Goal: Ask a question: Seek information or help from site administrators or community

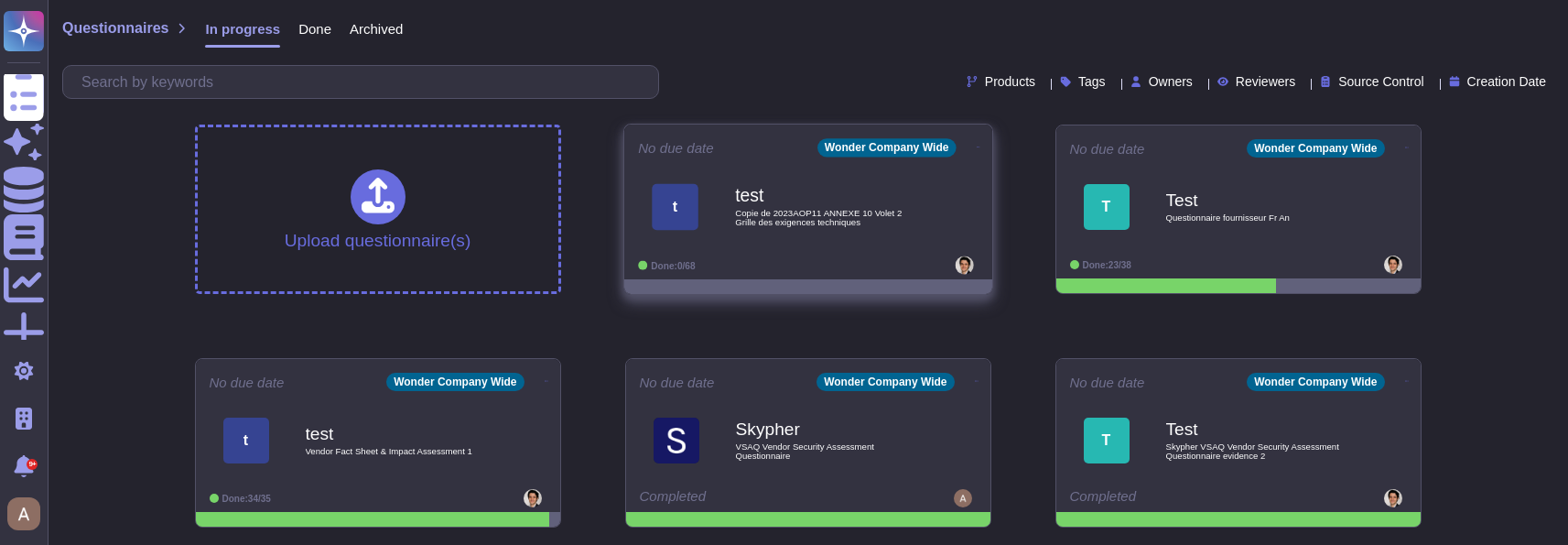
click at [794, 241] on div "test Copie de 2023AOP11 ANNEXE 10 Volet 2 Grille des exigences techniques" at bounding box center [827, 206] width 185 height 74
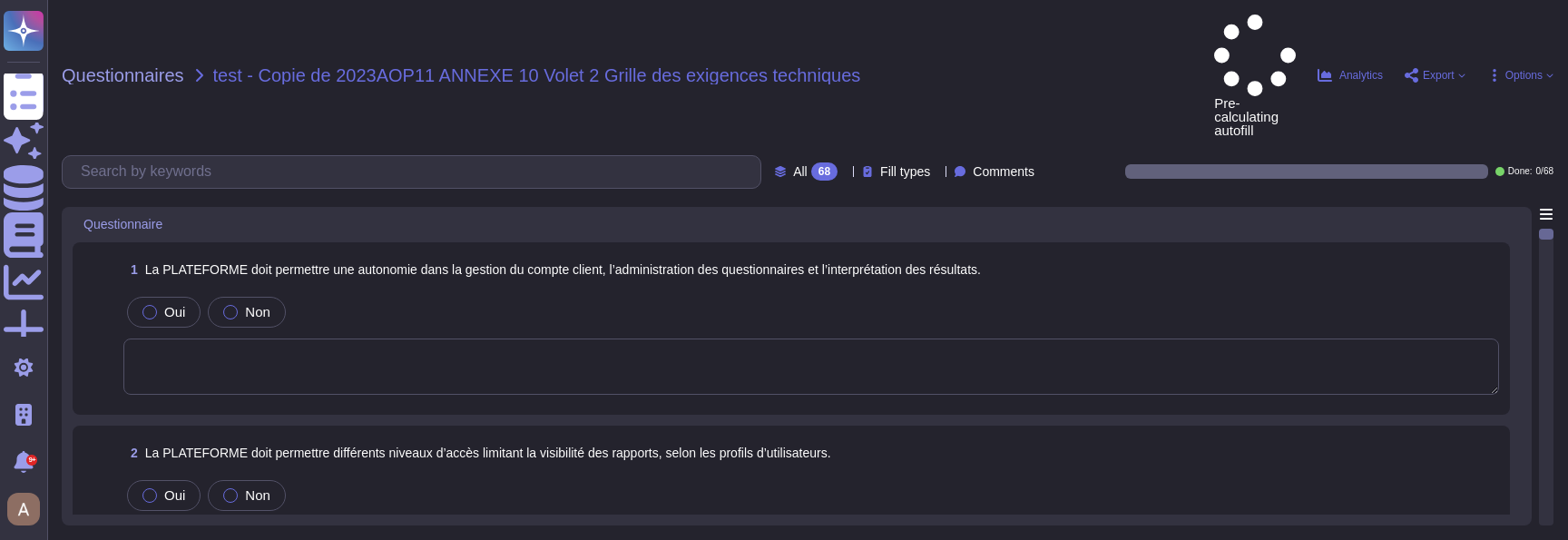
click at [597, 338] on textarea at bounding box center [811, 366] width 1376 height 57
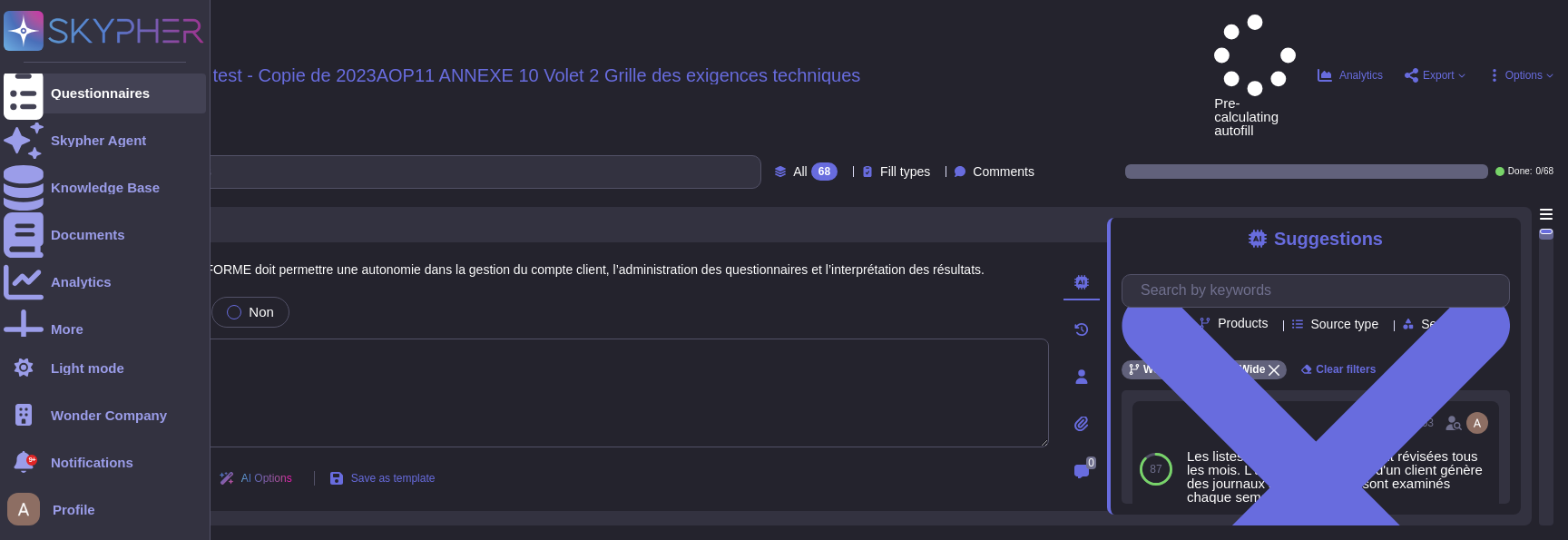
click at [42, 86] on div at bounding box center [23, 93] width 40 height 40
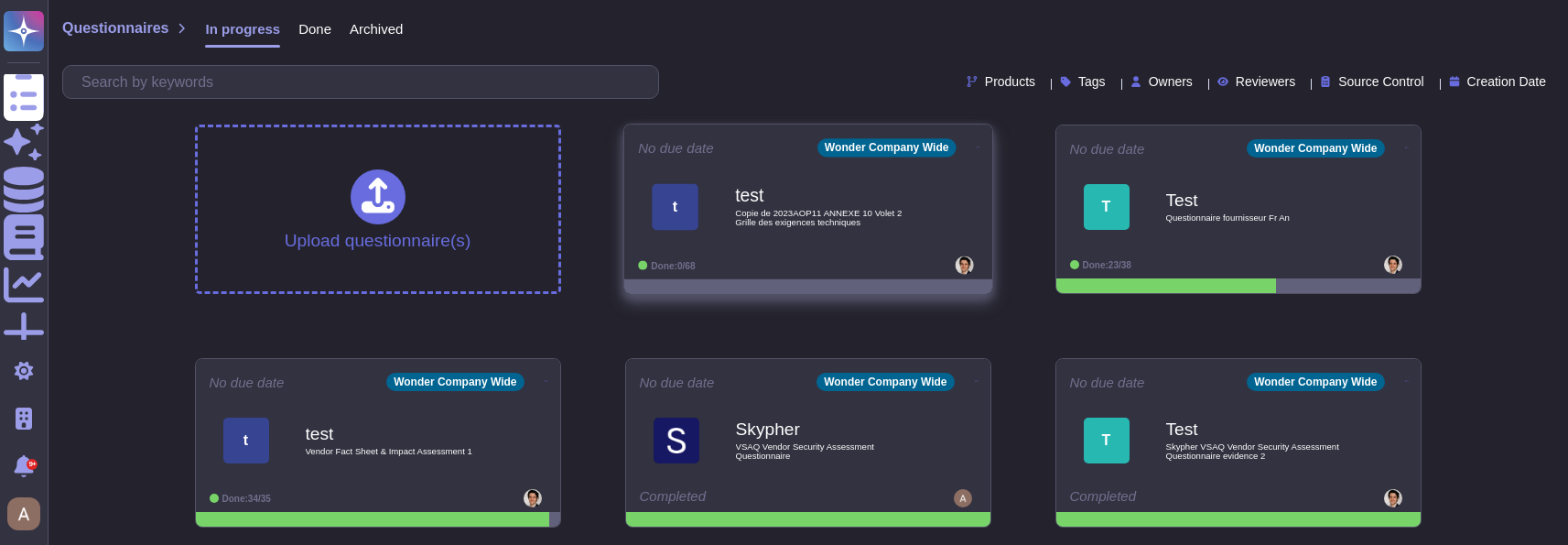
scroll to position [148, 0]
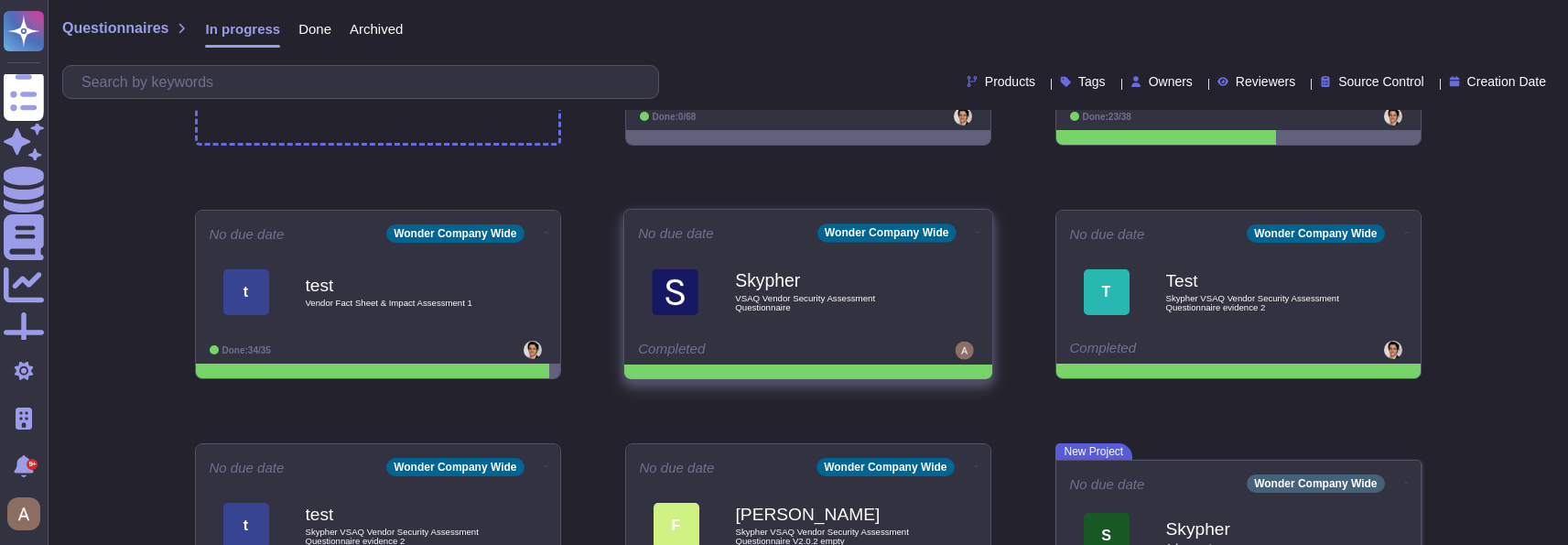
click at [714, 313] on span "Skypher VSAQ Vendor Security Assessment Questionnaire" at bounding box center [807, 291] width 340 height 74
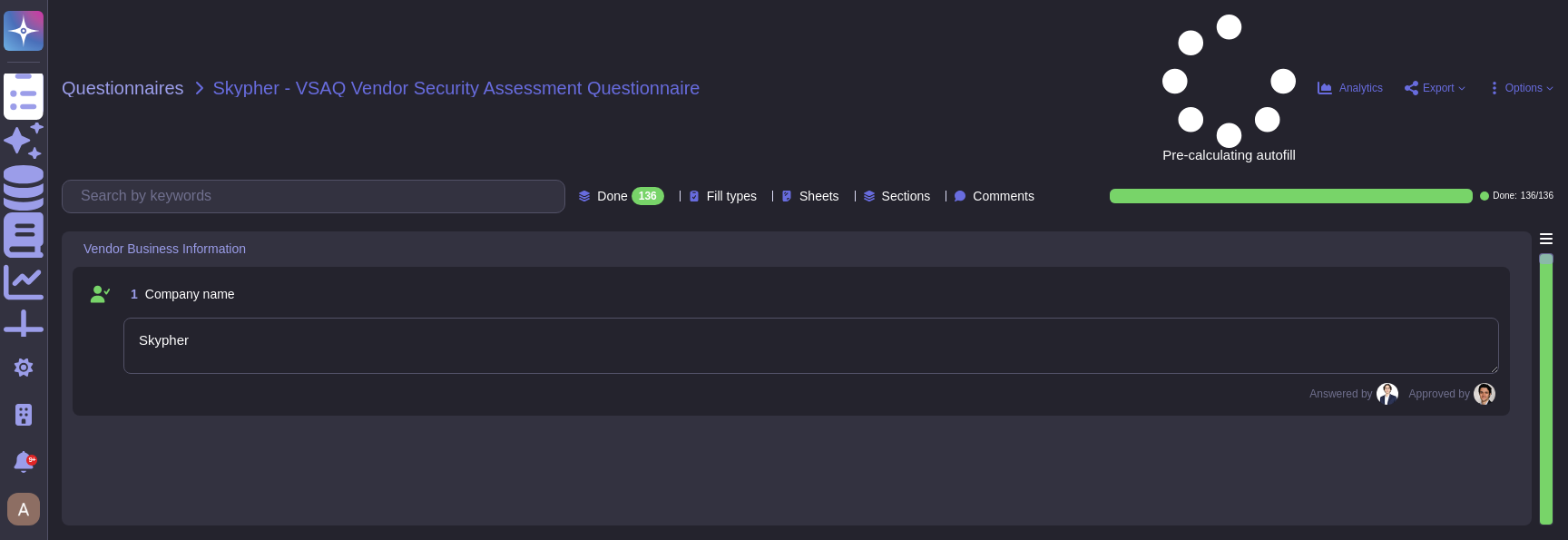
type textarea "Skypher"
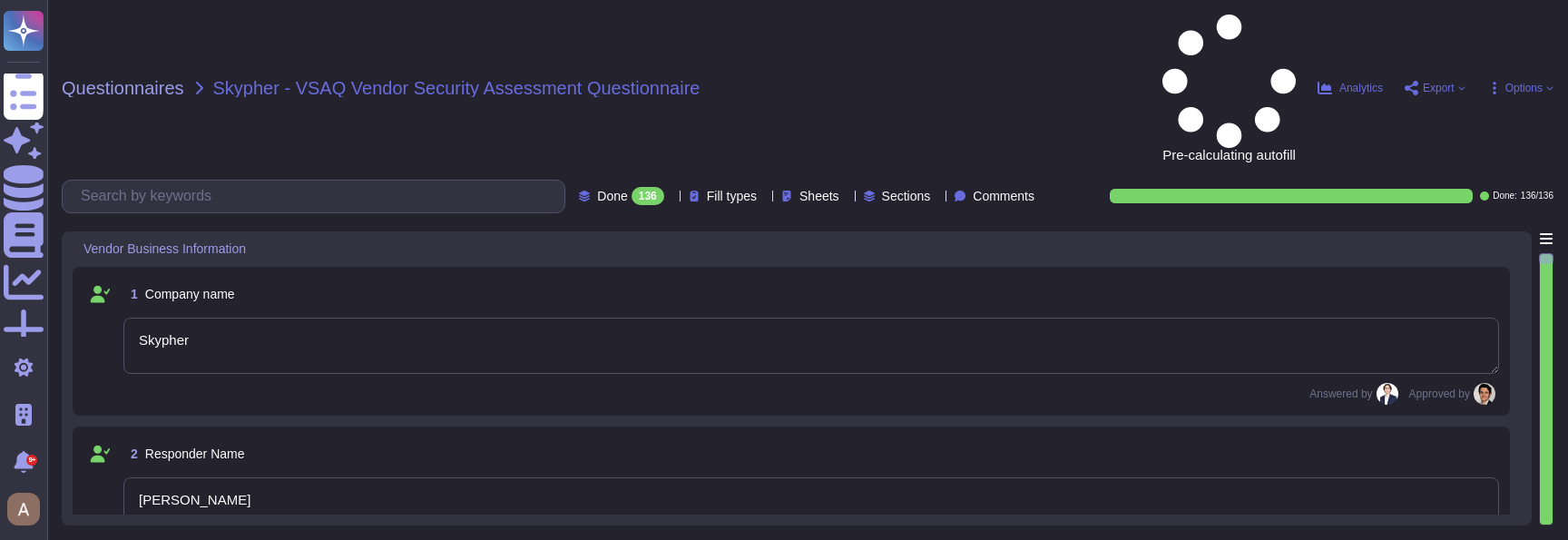
type textarea "Louis Mutricy"
type textarea "Our CTO is leading Skypher's efforts towards information security."
type textarea "10/12"
type textarea "The company website URLs include www.skypher.co, app.skypher.co, and www.skyphe…"
click at [625, 318] on textarea "Skypher" at bounding box center [811, 346] width 1376 height 57
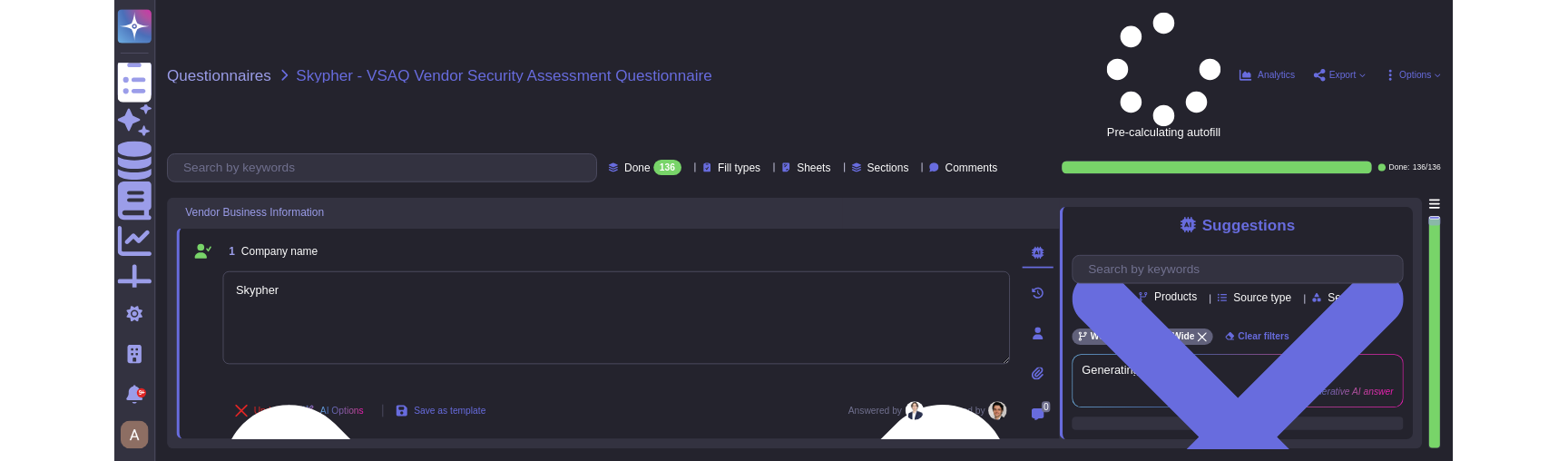
scroll to position [392, 0]
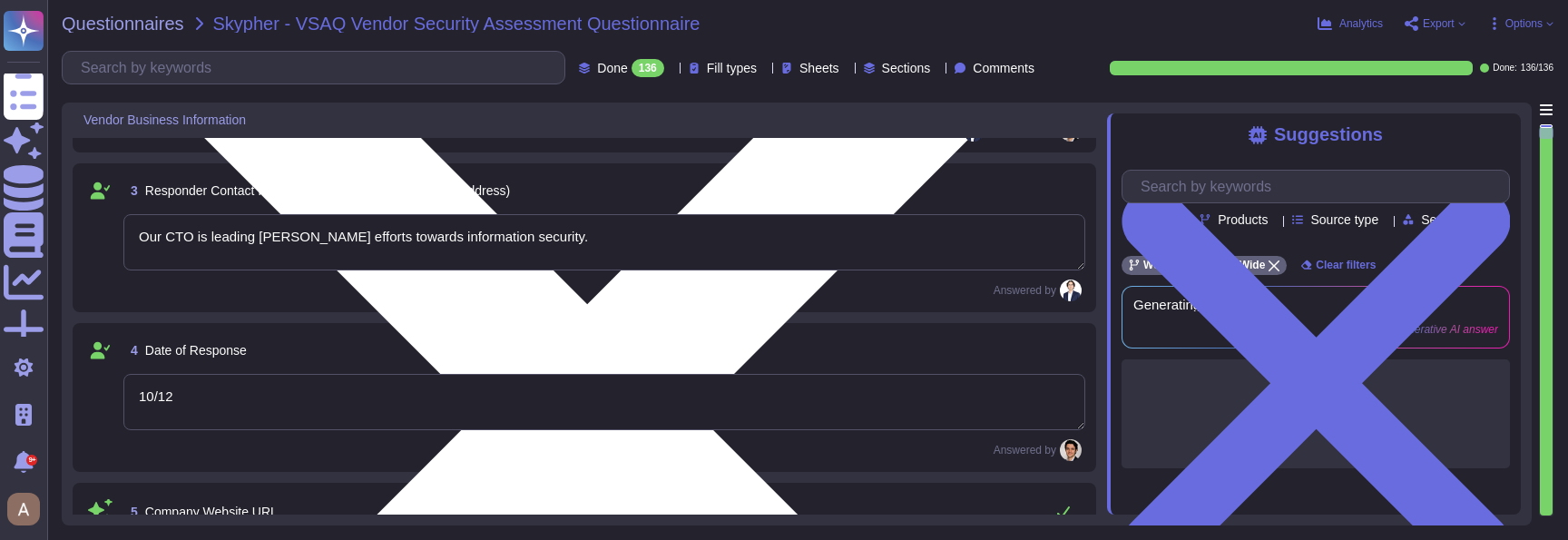
type textarea "The service website URLs include www.skypher.co, app.skypher.co, and www.skyphe…"
type textarea "XXX Company is not ISO 27001 certified. However, our cloud provider, AWS, is IS…"
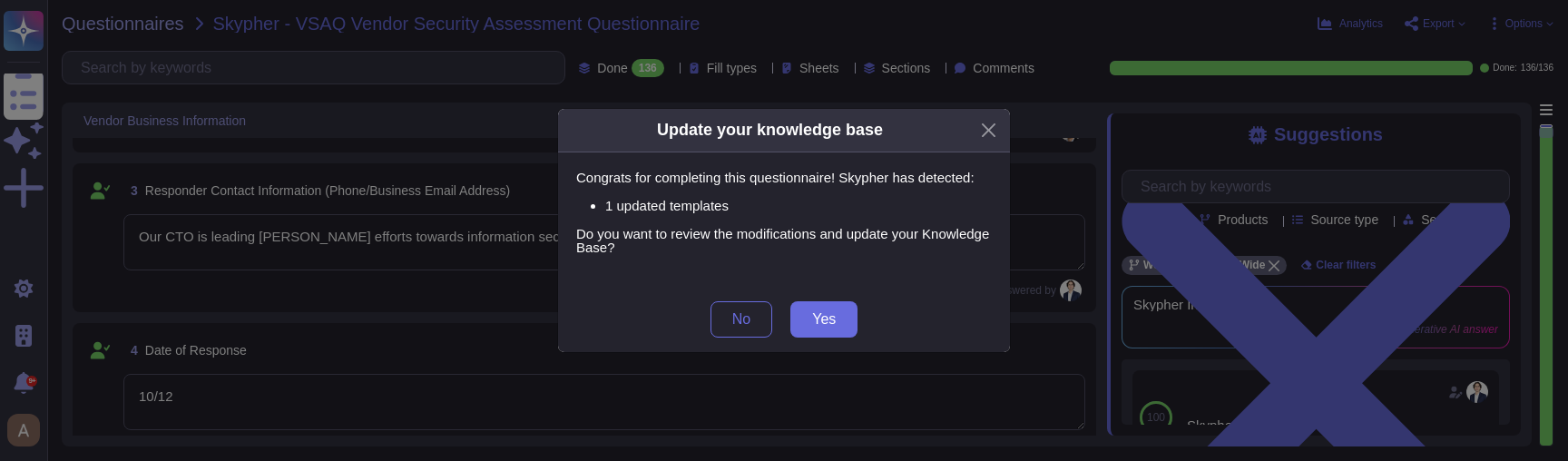
click at [1215, 351] on div "Update your knowledge base Congrats for completing this questionnaire! Skypher …" at bounding box center [784, 230] width 1568 height 461
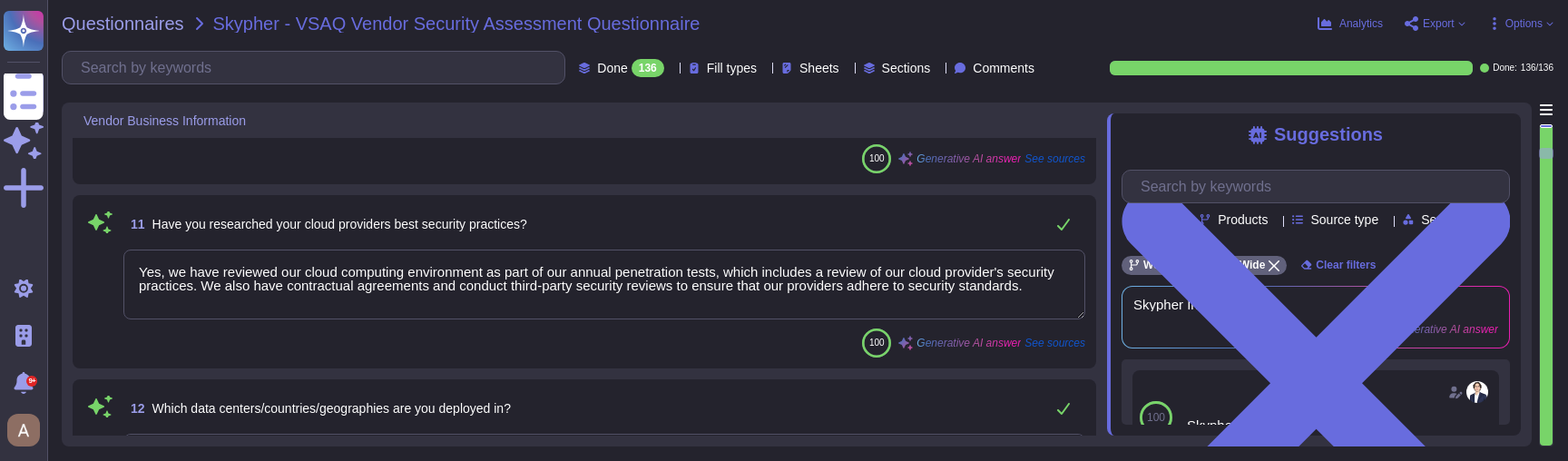
type textarea "We are deployed in the following data centers and regions: - AWS us-west-1 for …"
type textarea "The application or service being provided is Test."
type textarea "The application, named Test, is a NodeJS application using Express. It features…"
type textarea "The technologies utilized in the scope of the application include: - Node.js wi…"
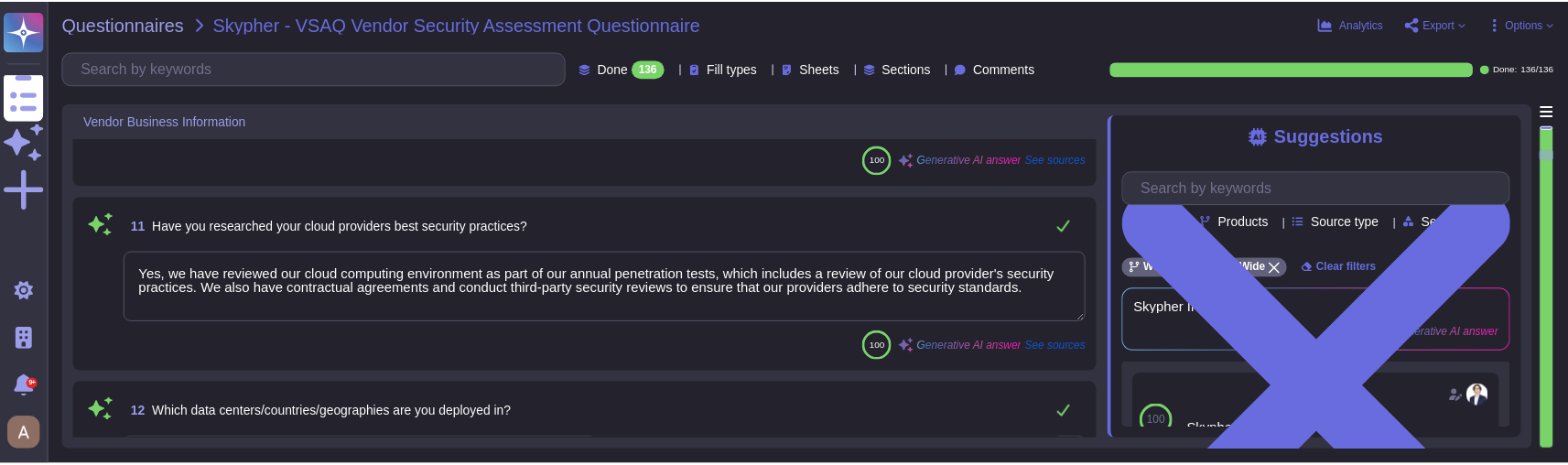
scroll to position [2543, 0]
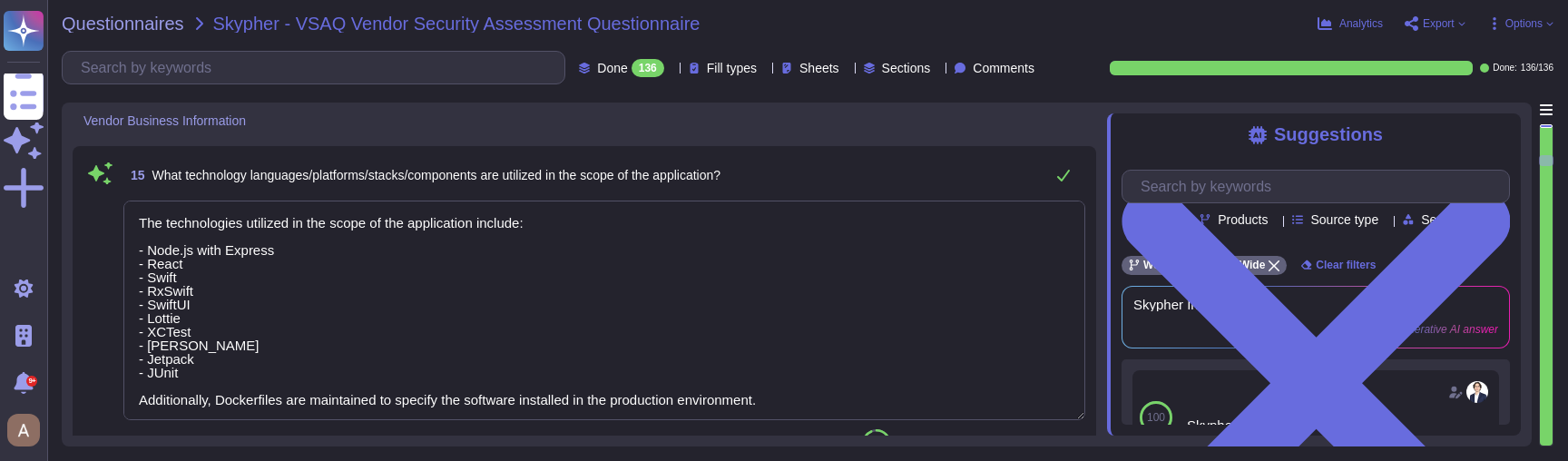
type textarea "Yes"
type textarea "The most recent penetration testing reports are conducted annually by an indepe…"
type textarea "XXX Company has established a comprehensive set of information security policie…"
click at [498, 295] on textarea "The technologies utilized in the scope of the application include: - Node.js wi…" at bounding box center [604, 310] width 962 height 219
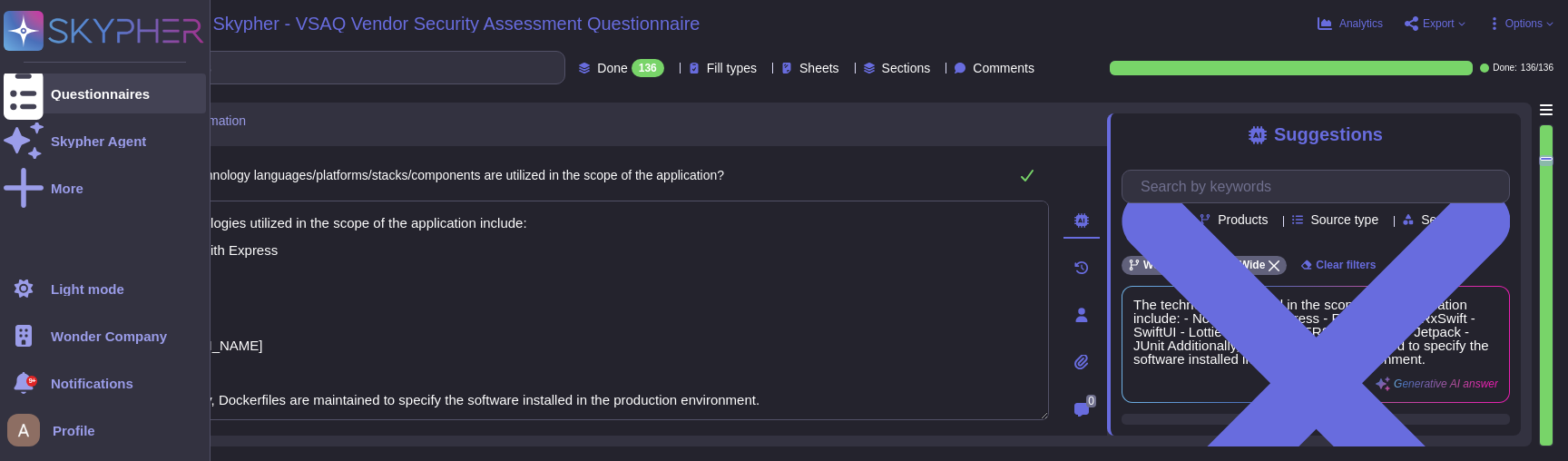
click at [84, 97] on div "Questionnaires" at bounding box center [100, 94] width 99 height 14
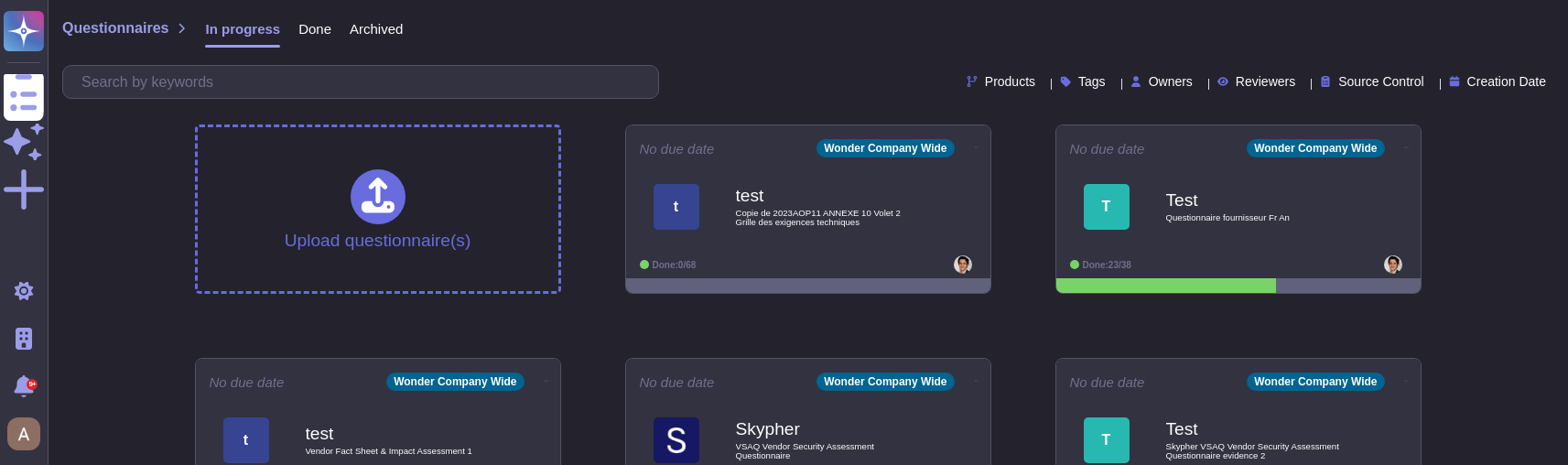
scroll to position [134, 0]
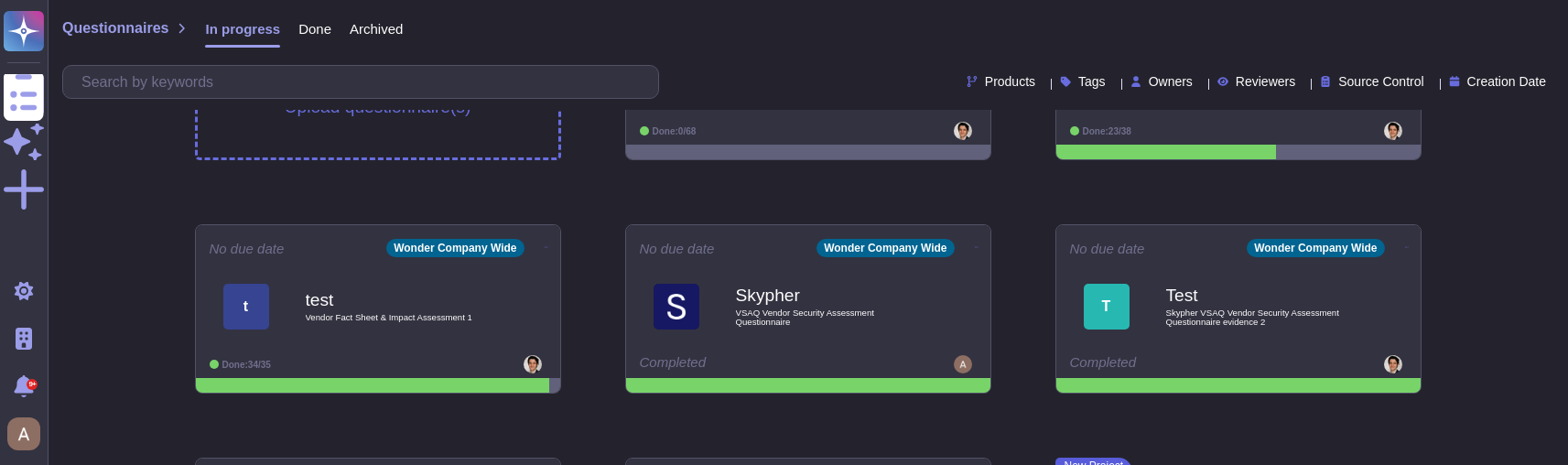
click at [800, 335] on div "Skypher VSAQ Vendor Security Assessment Questionnaire" at bounding box center [827, 307] width 183 height 73
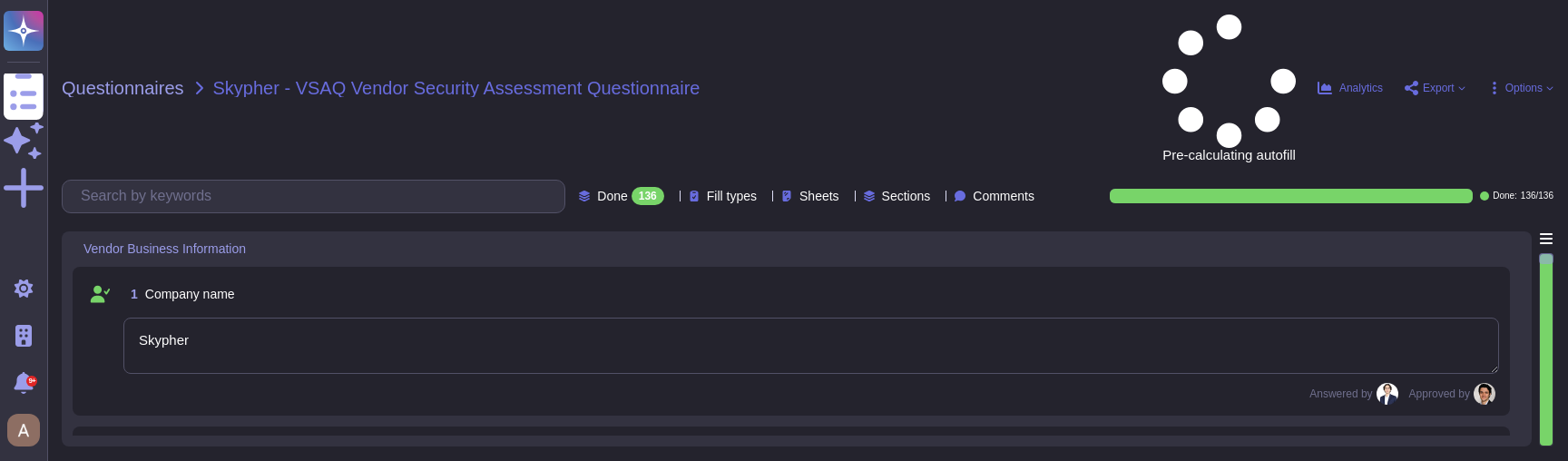
type textarea "Skypher"
type textarea "Louis Mutricy"
type textarea "Our CTO is leading Skypher's efforts towards information security."
type textarea "10/12"
type textarea "The company website URLs include www.skypher.co, app.skypher.co, and www.skyphe…"
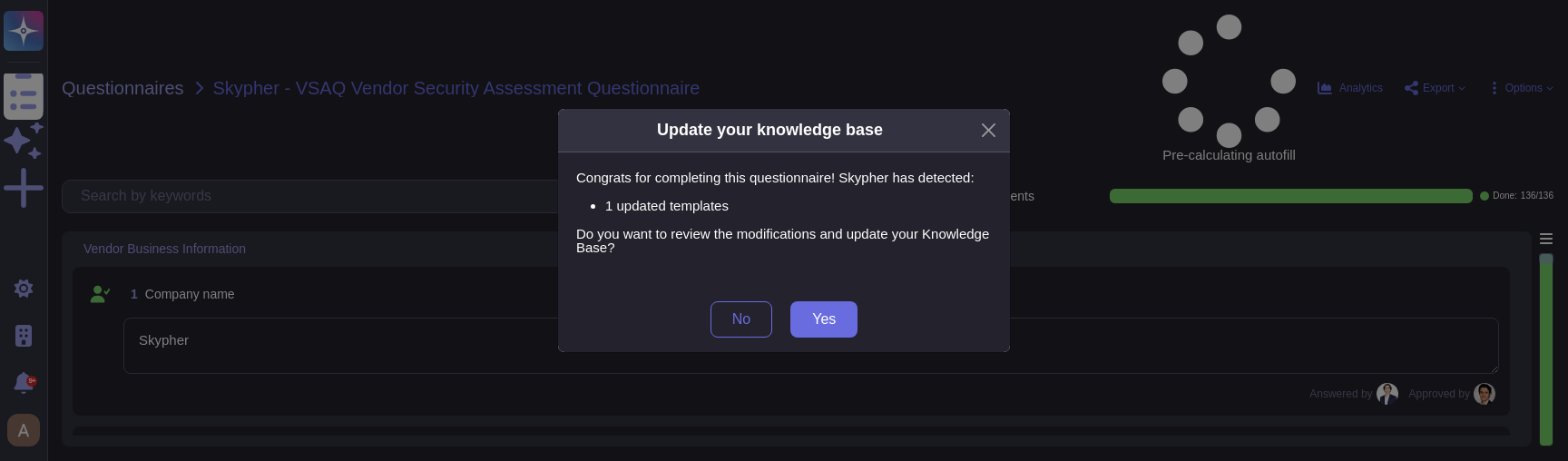
click at [518, 375] on div "Update your knowledge base Congrats for completing this questionnaire! Skypher …" at bounding box center [784, 230] width 1568 height 461
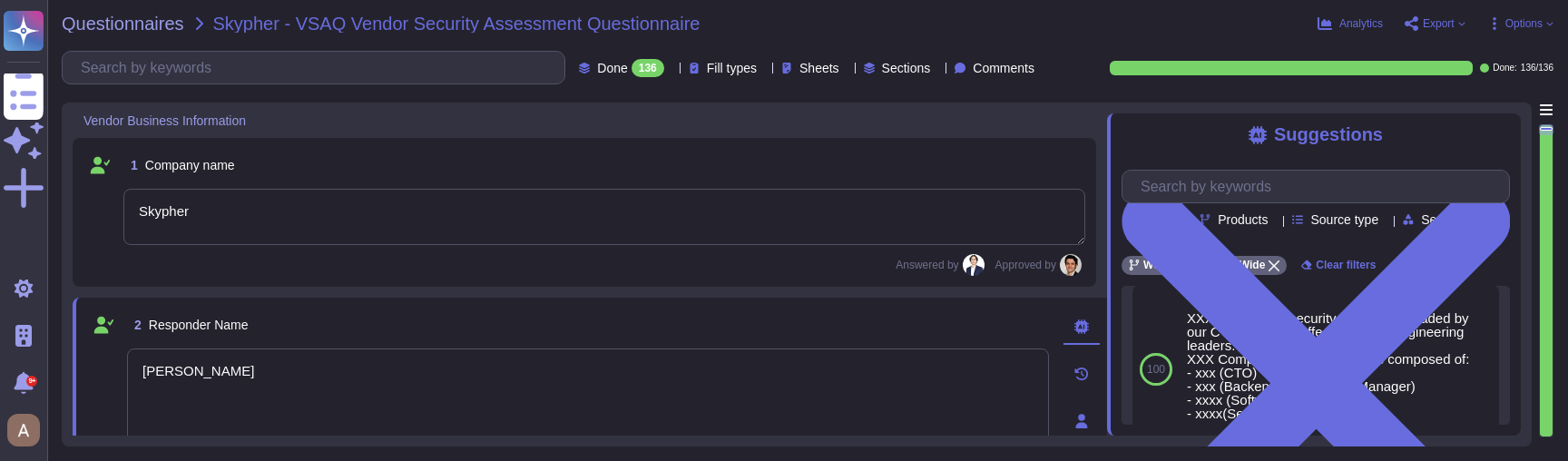
scroll to position [581, 0]
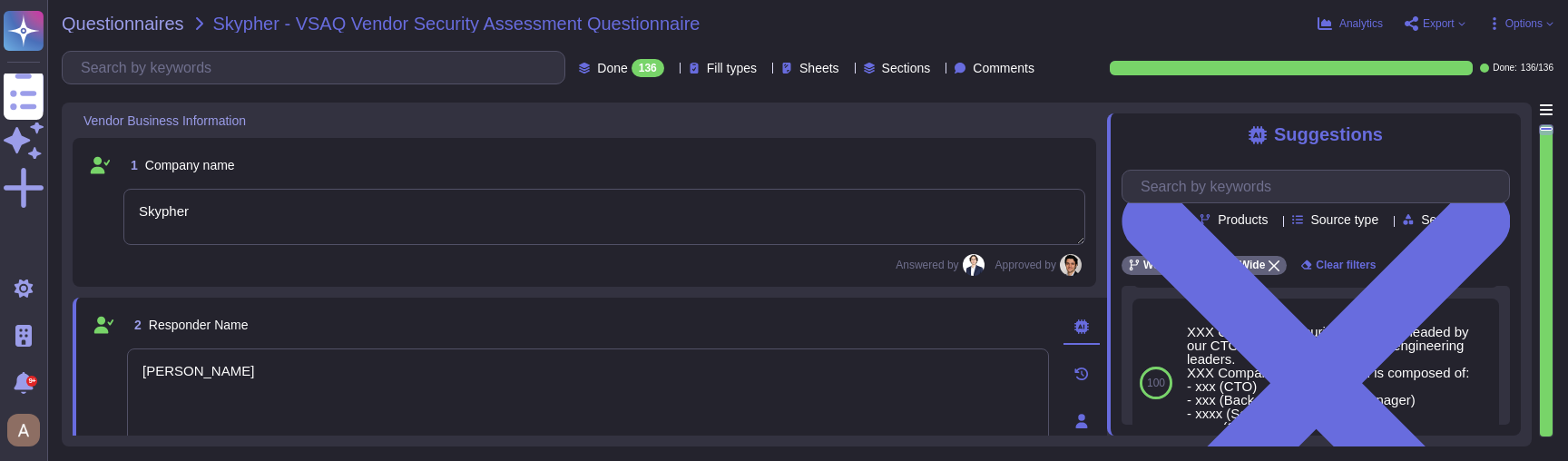
type textarea "The company website URLs include www.skypher.co, app.skypher.co, and www.skyphe…"
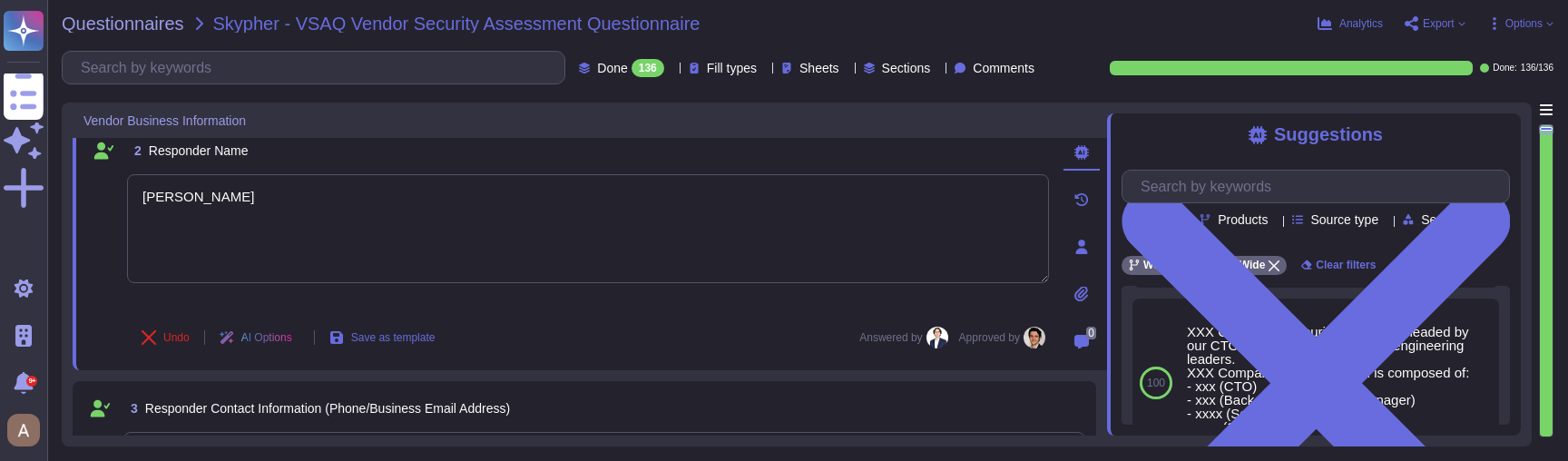
scroll to position [578, 0]
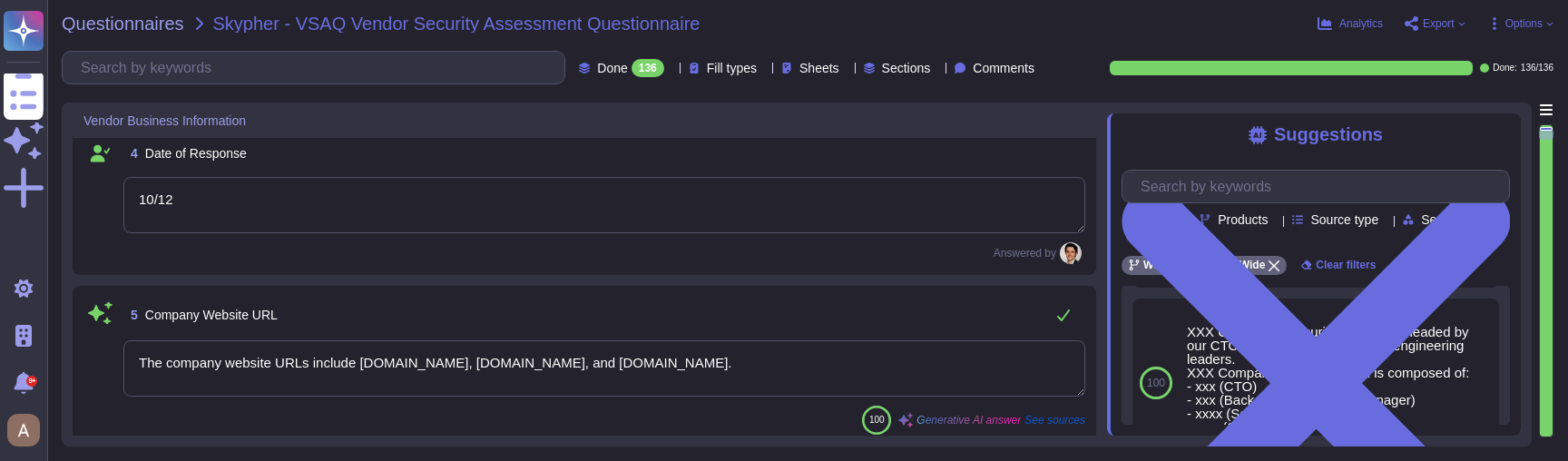
type textarea "The service website URLs include www.skypher.co, app.skypher.co, and www.skyphe…"
type textarea "XXX Company is not ISO 27001 certified. However, our cloud provider, AWS, is IS…"
type textarea "On BNP Paribas Premise"
click at [563, 373] on textarea "The company website URLs include www.skypher.co, app.skypher.co, and www.skyphe…" at bounding box center [604, 368] width 962 height 57
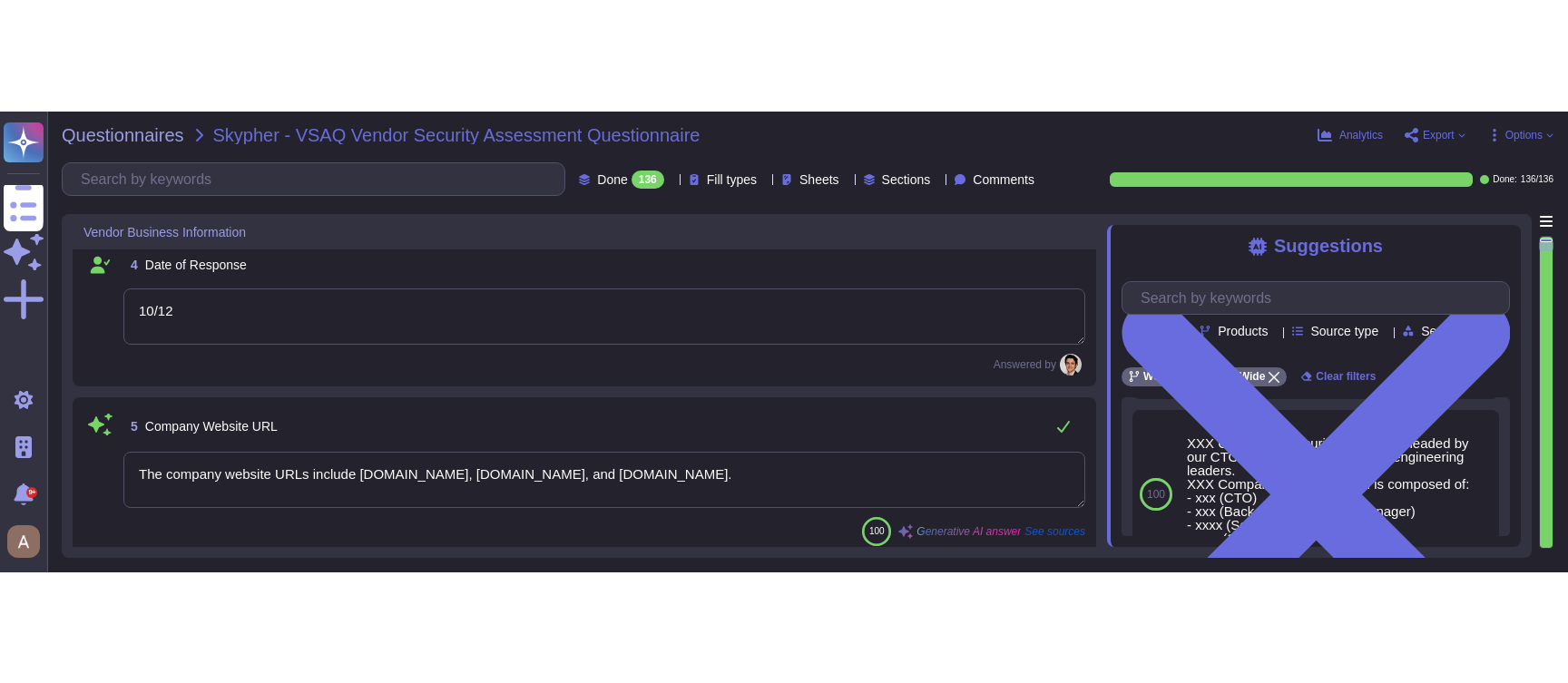
scroll to position [0, 0]
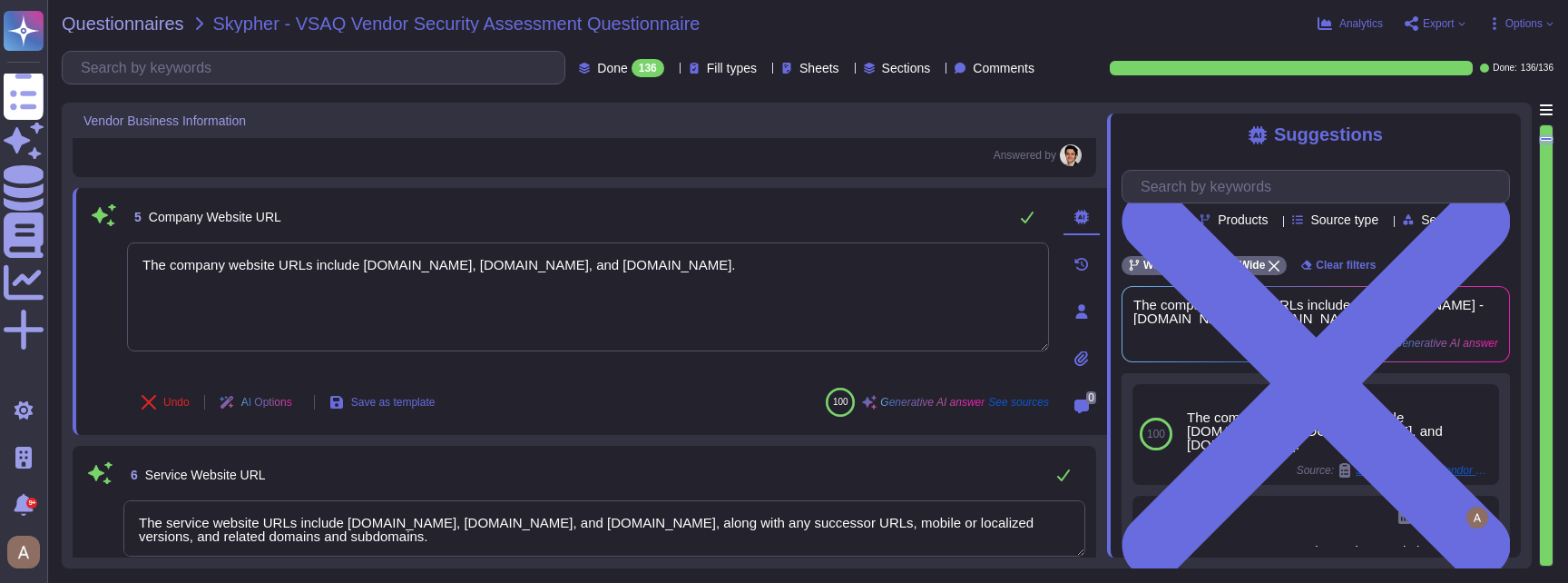
type textarea "We currently house client data in AWS data centers located in: - AWS us-west-1:…"
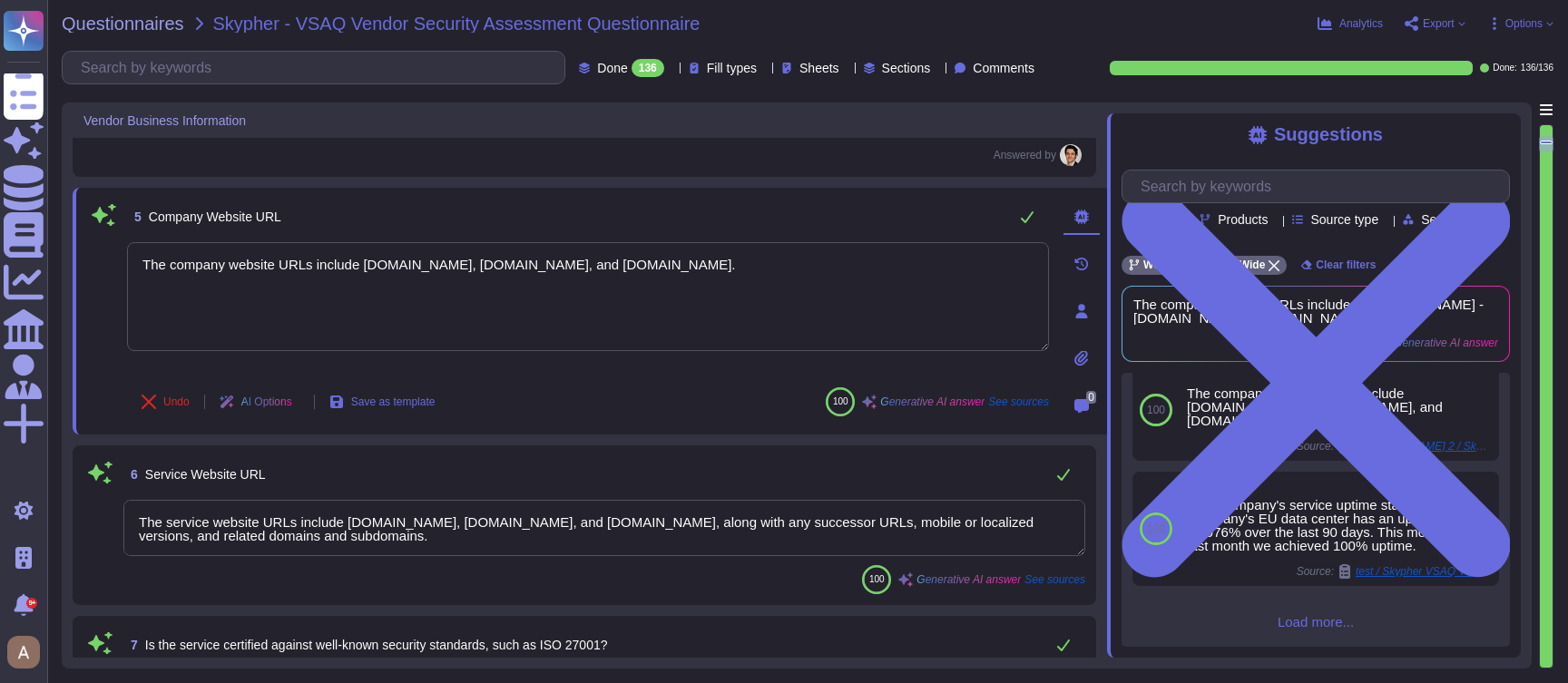
click at [1301, 620] on span "Load more..." at bounding box center [1316, 622] width 389 height 14
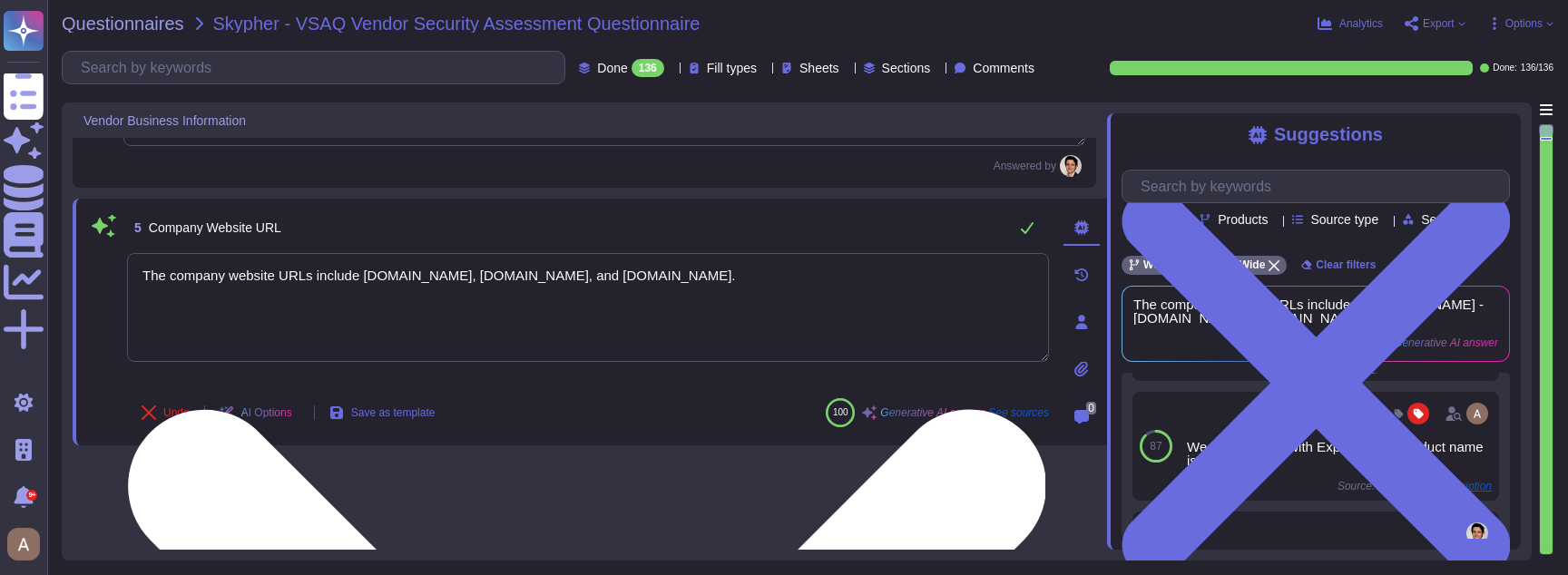
type textarea "Skypher"
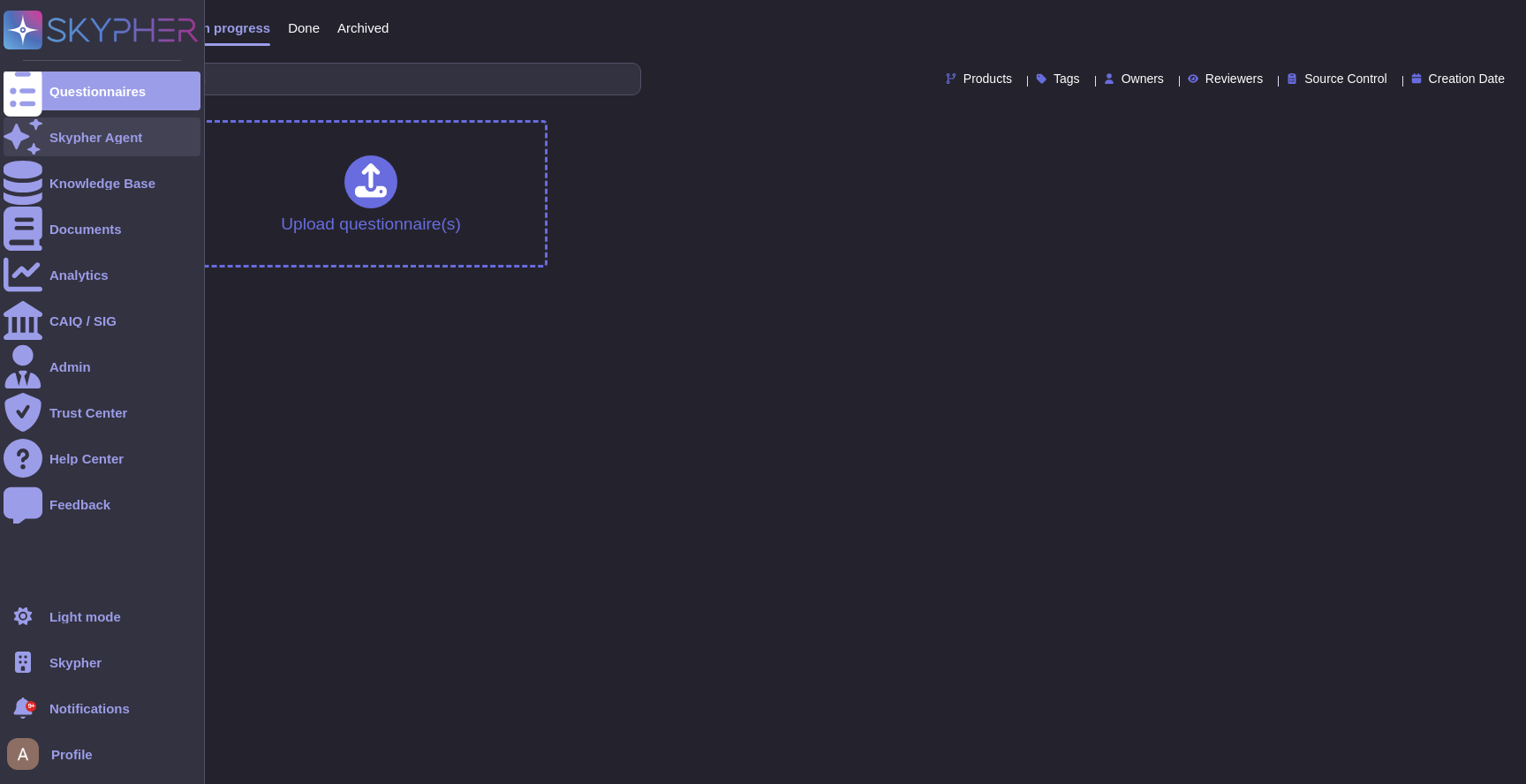
click at [76, 137] on div "Skypher Agent" at bounding box center [96, 137] width 93 height 14
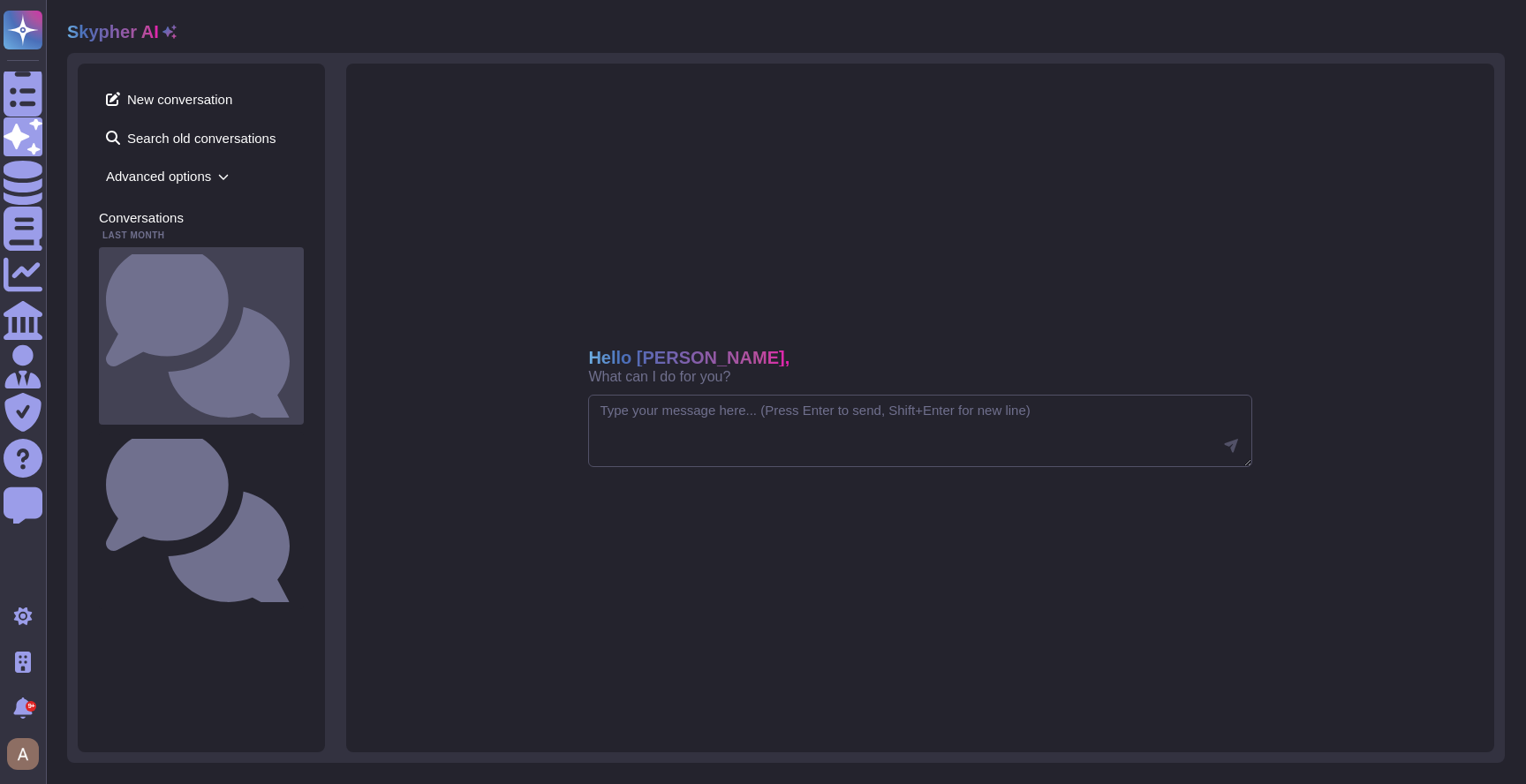
click at [297, 330] on small "Do you provide tenants with documentation describing your Information Security …" at bounding box center [297, 335] width 0 height 12
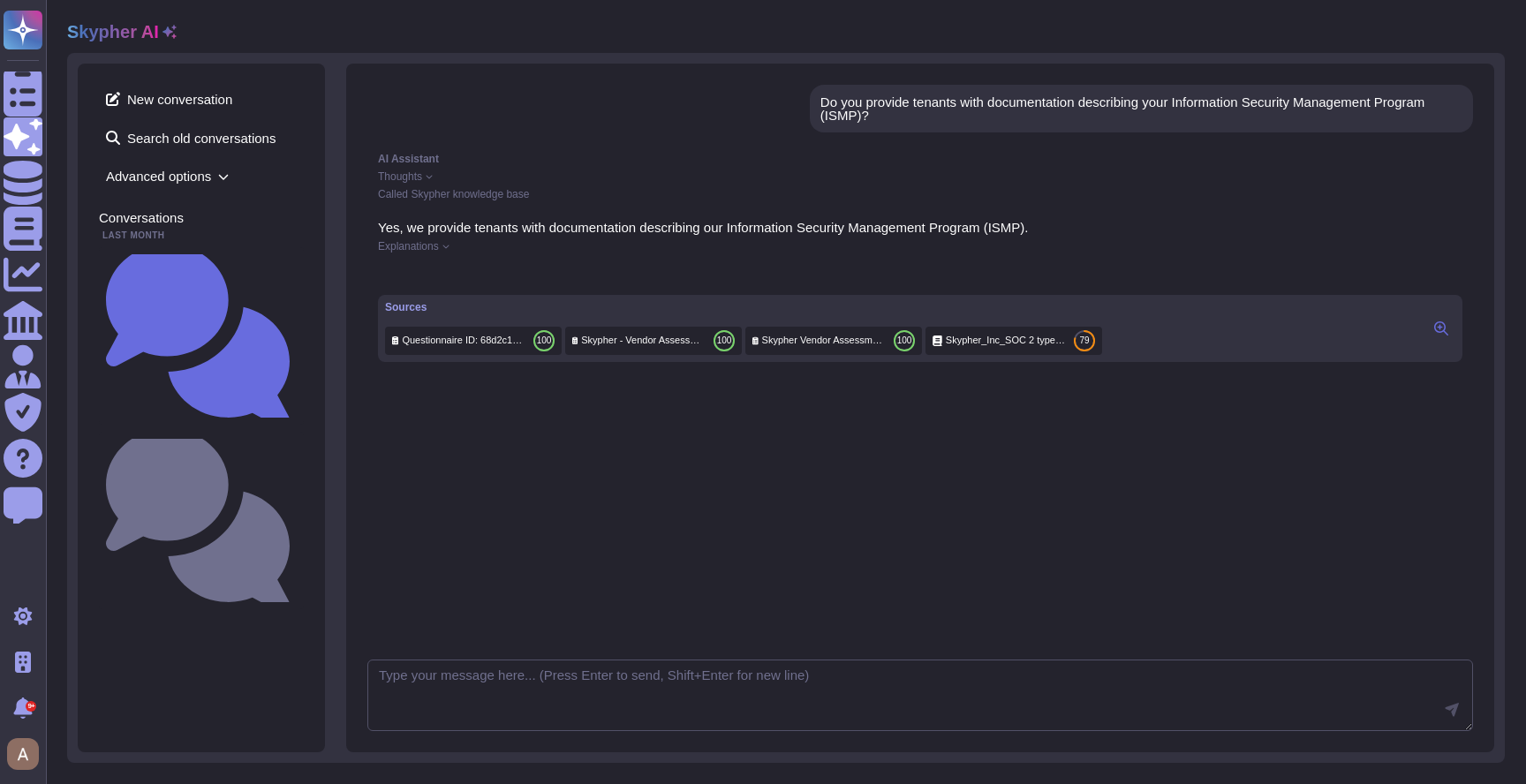
click at [393, 244] on span "Explanations" at bounding box center [408, 247] width 61 height 11
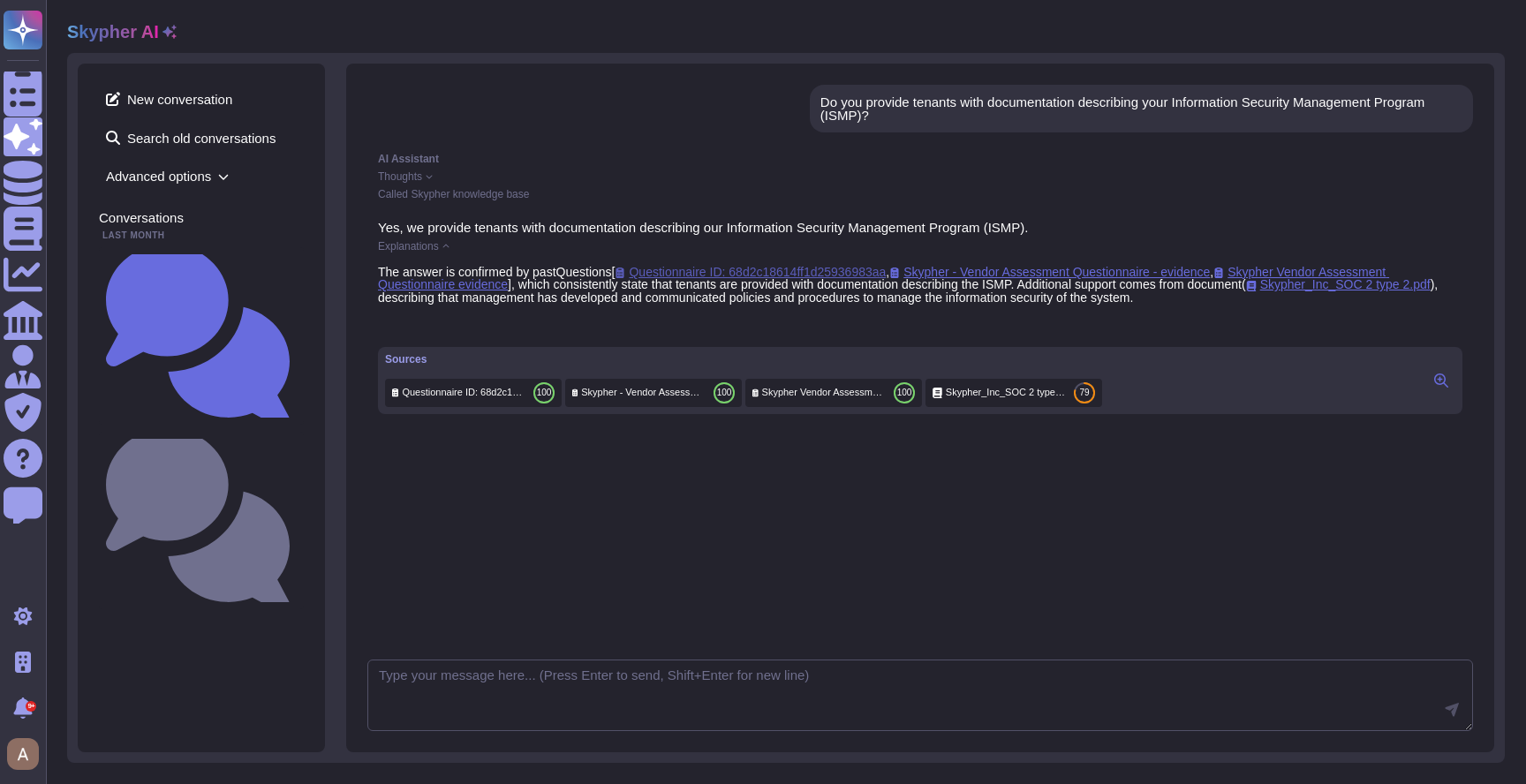
click at [683, 275] on span "Questionnaire ID: 68d2c18614ff1d25936983aa" at bounding box center [750, 272] width 271 height 14
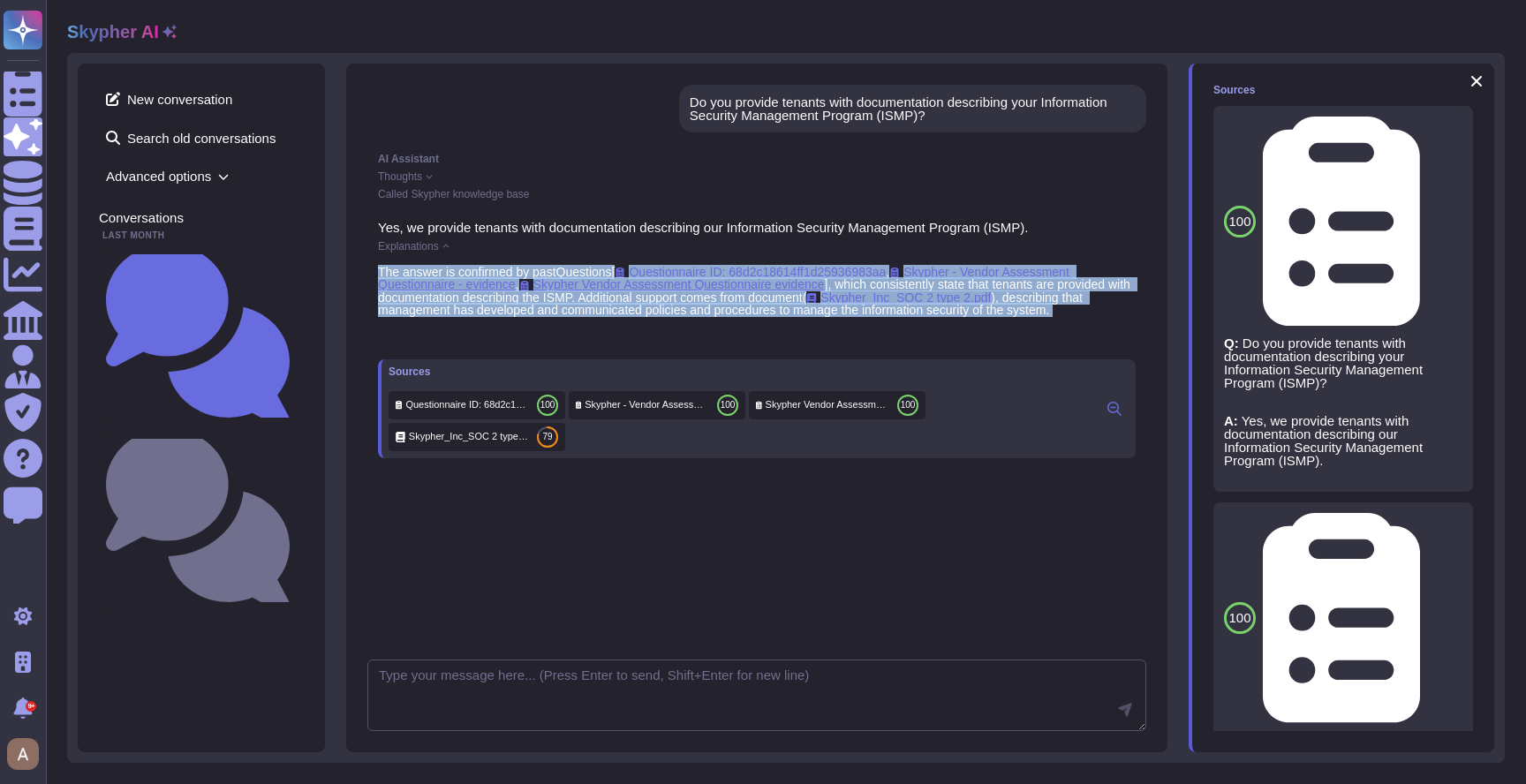
drag, startPoint x: 848, startPoint y: 342, endPoint x: 626, endPoint y: 262, distance: 236.0
click at [626, 262] on div "Yes, we provide tenants with documentation describing our Information Security …" at bounding box center [756, 339] width 779 height 259
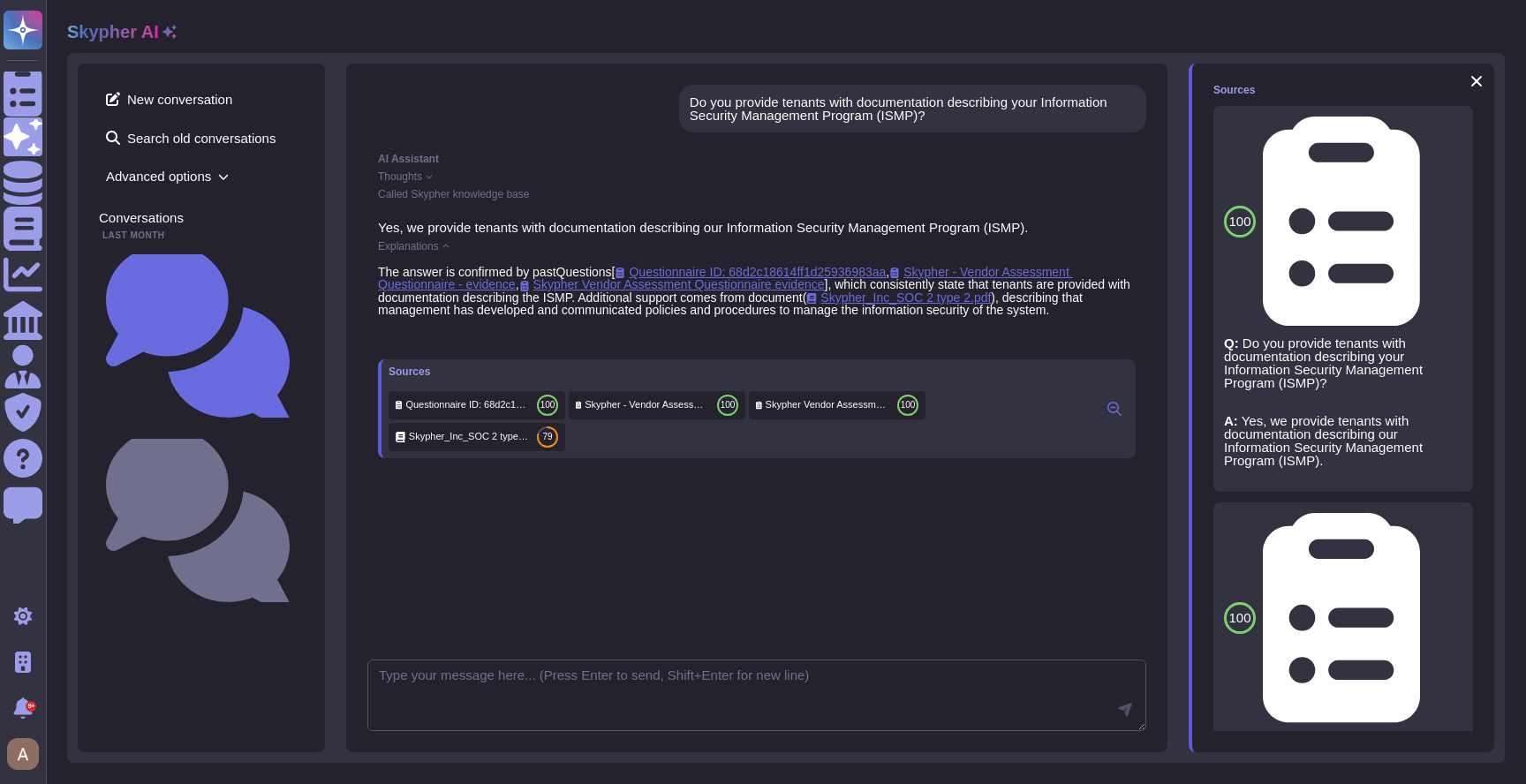
click at [529, 250] on div "Explanations" at bounding box center [757, 247] width 758 height 11
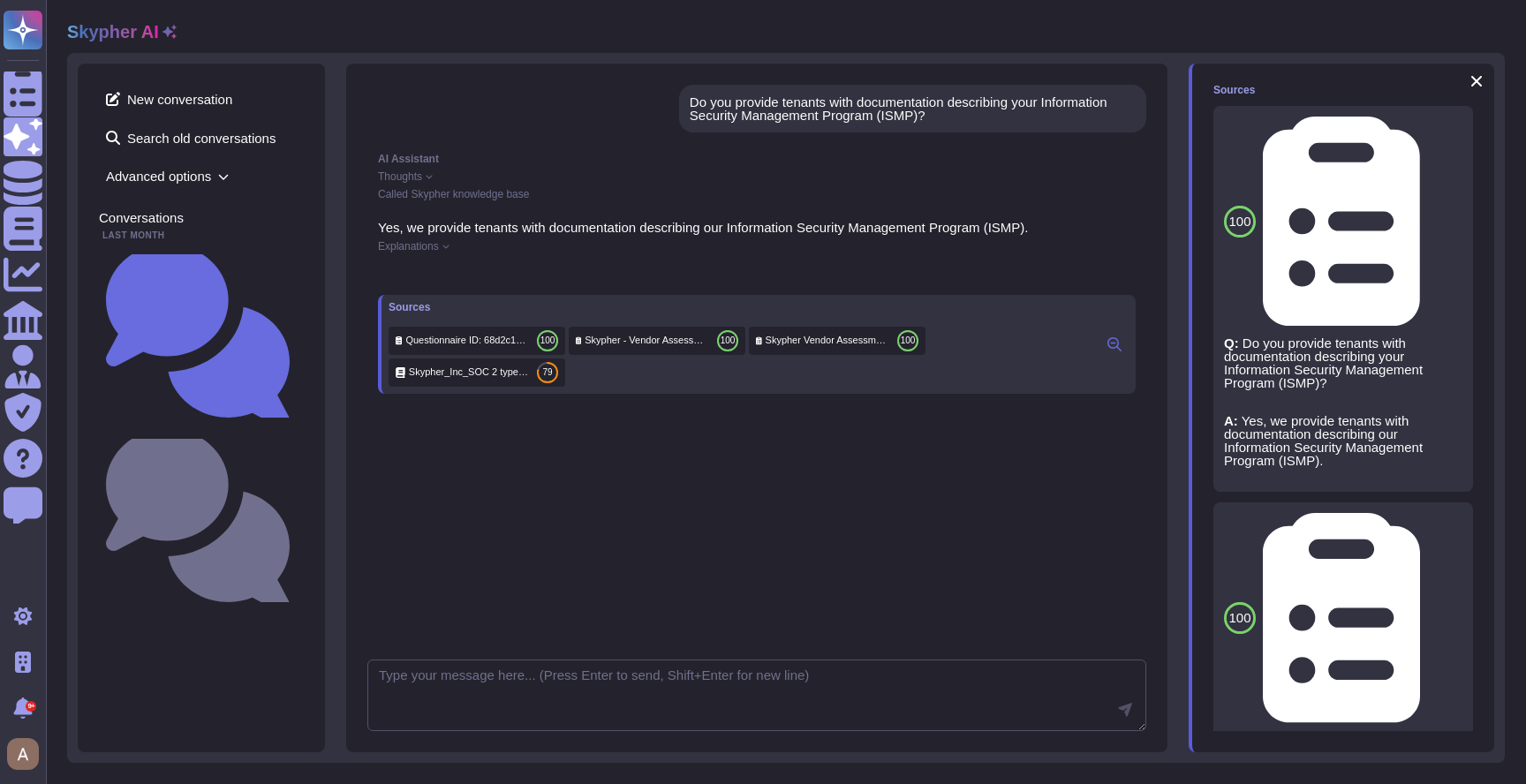
click at [529, 250] on div "Explanations" at bounding box center [757, 247] width 758 height 11
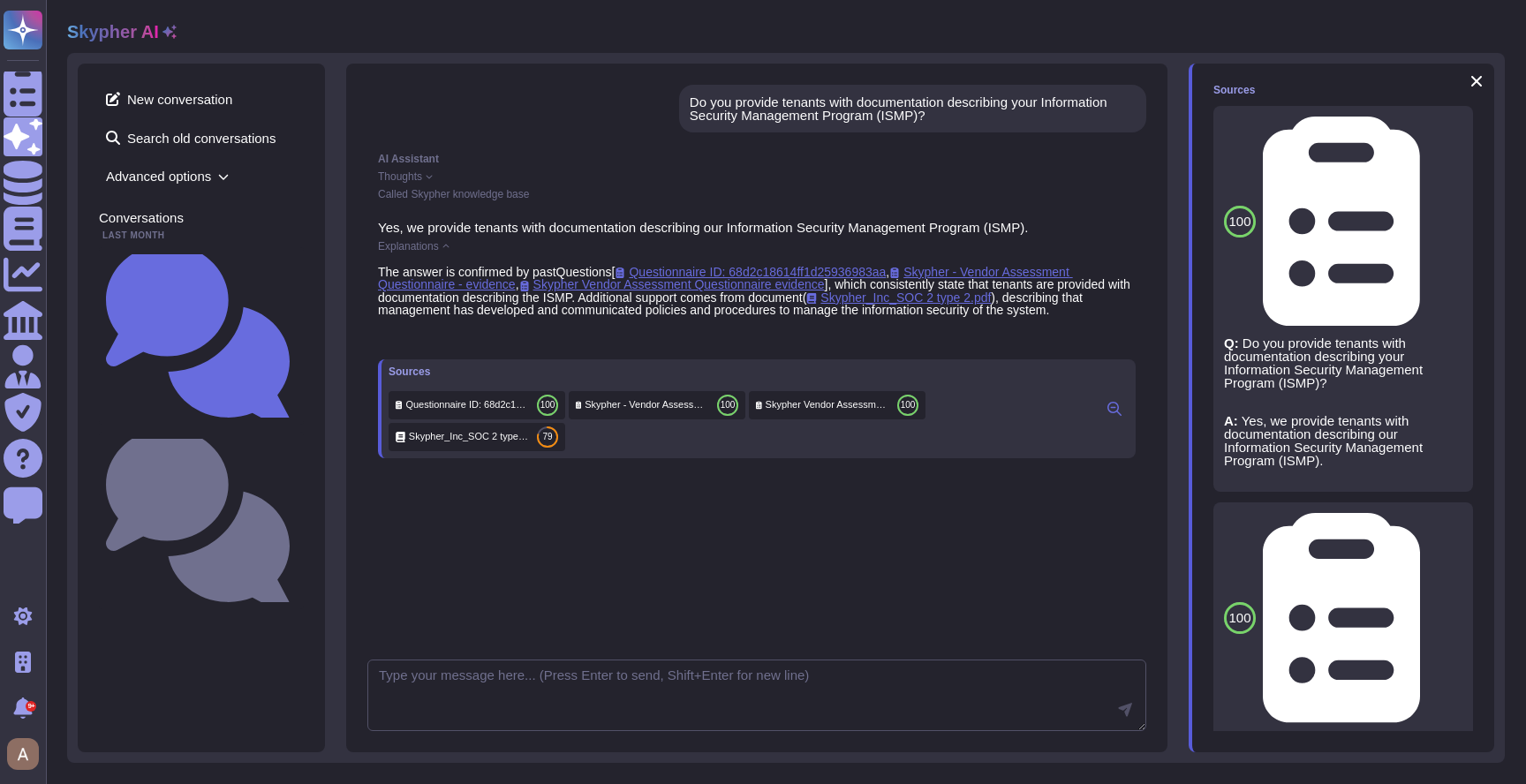
click at [529, 250] on div "Explanations" at bounding box center [757, 247] width 758 height 11
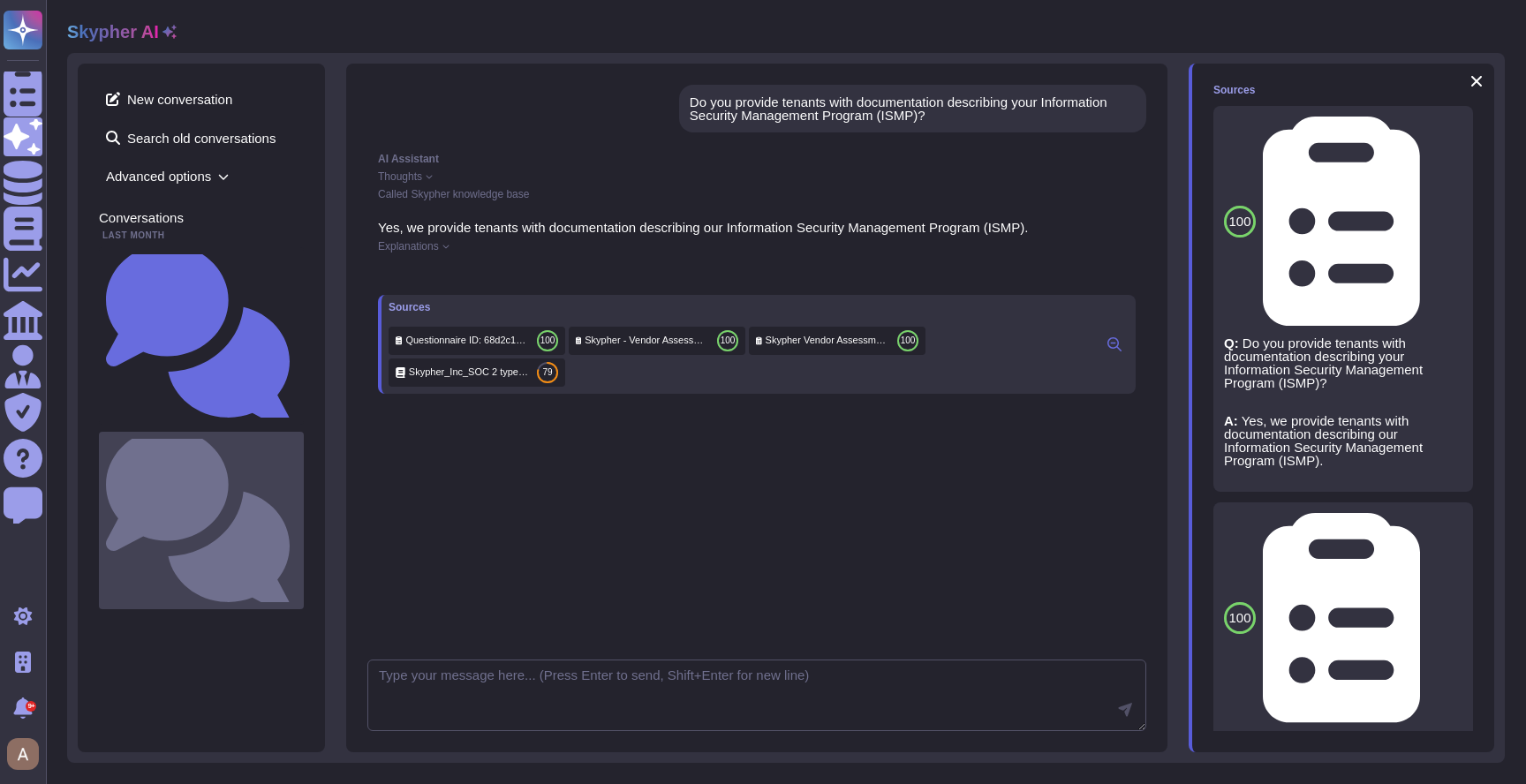
click at [297, 515] on small "Are all employment candidates, contractors and involved third parties subject t…" at bounding box center [297, 520] width 0 height 12
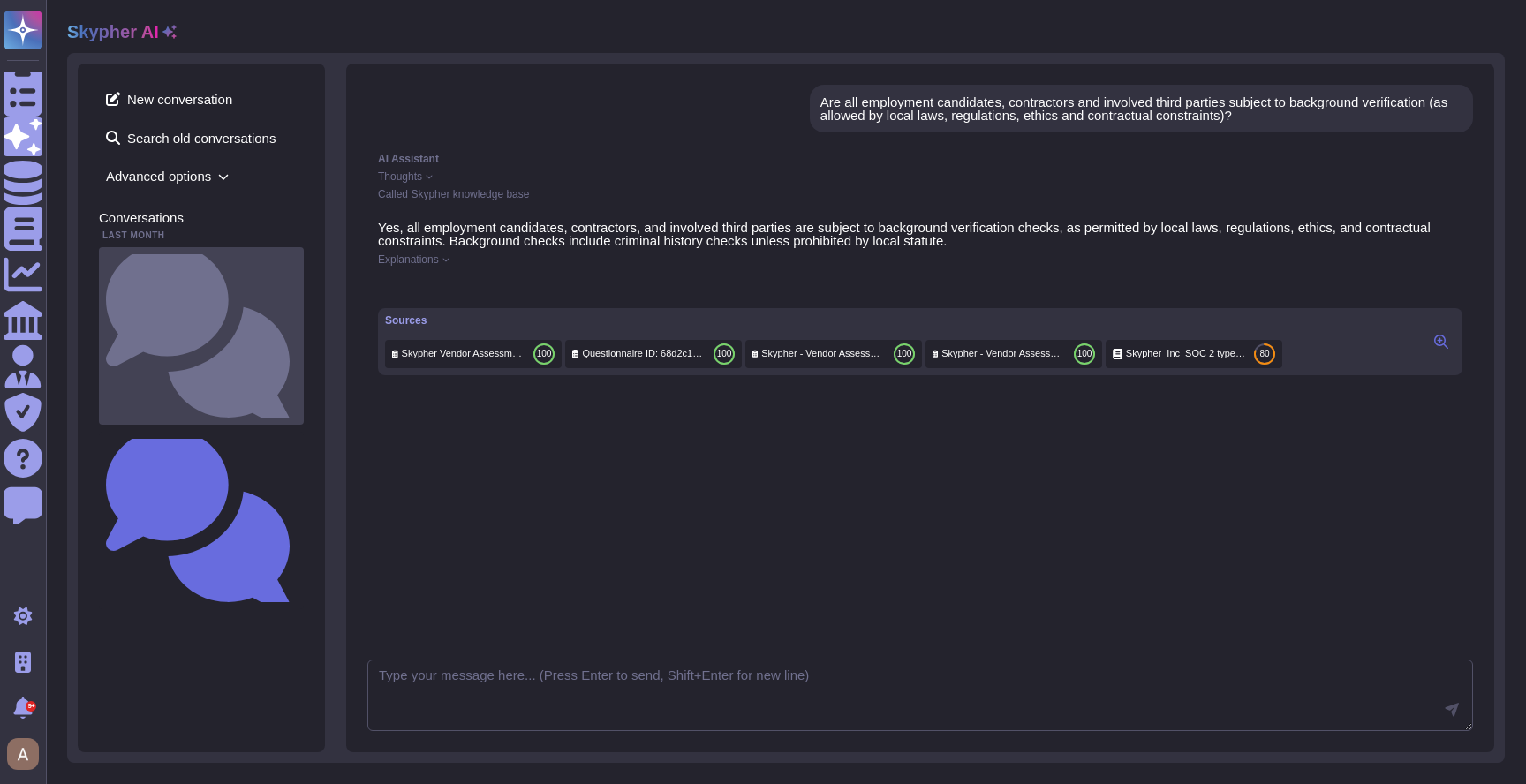
click at [297, 330] on small "Do you provide tenants with documentation describing your Information Security …" at bounding box center [297, 335] width 0 height 12
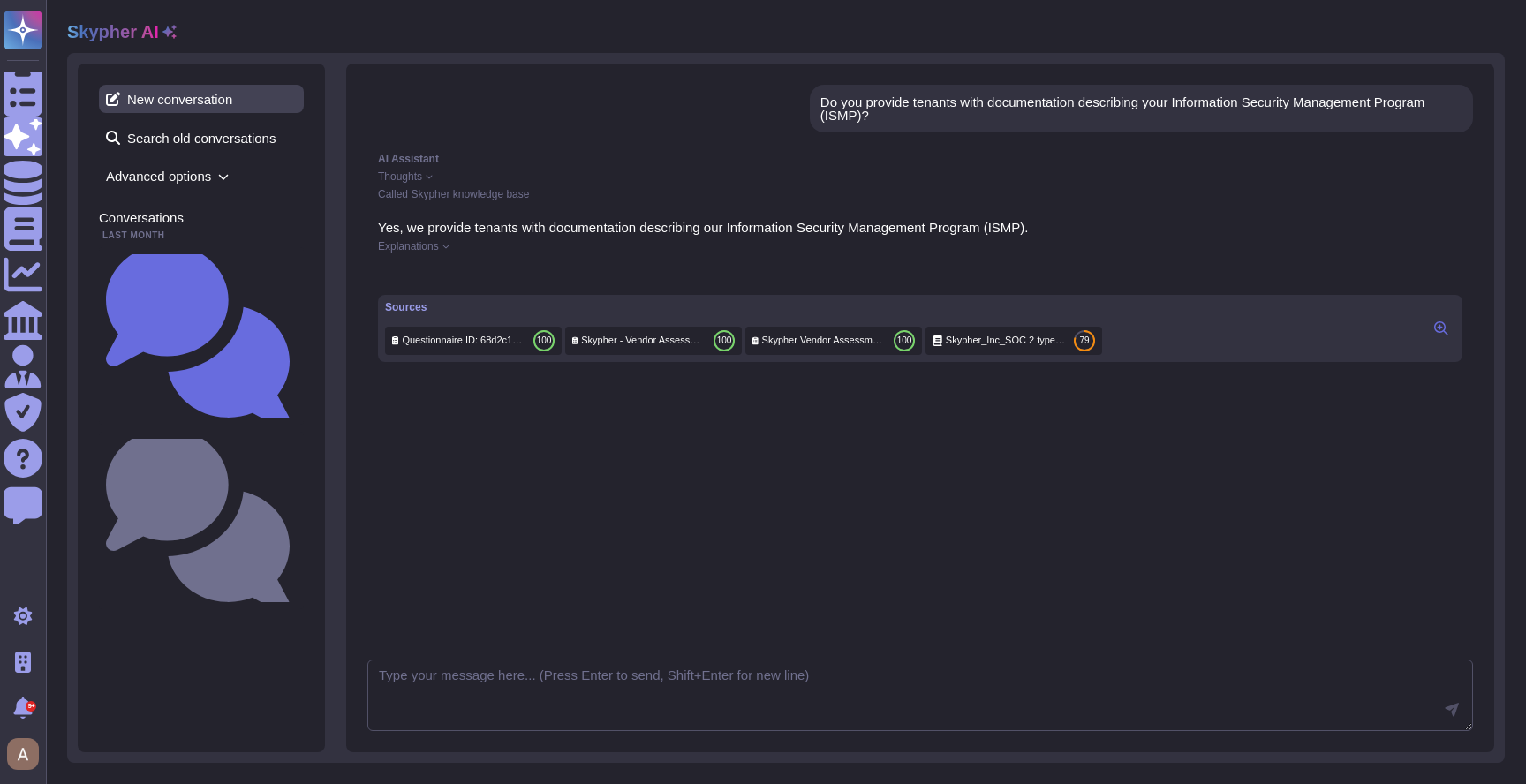
click at [214, 102] on span "New conversation" at bounding box center [201, 99] width 204 height 28
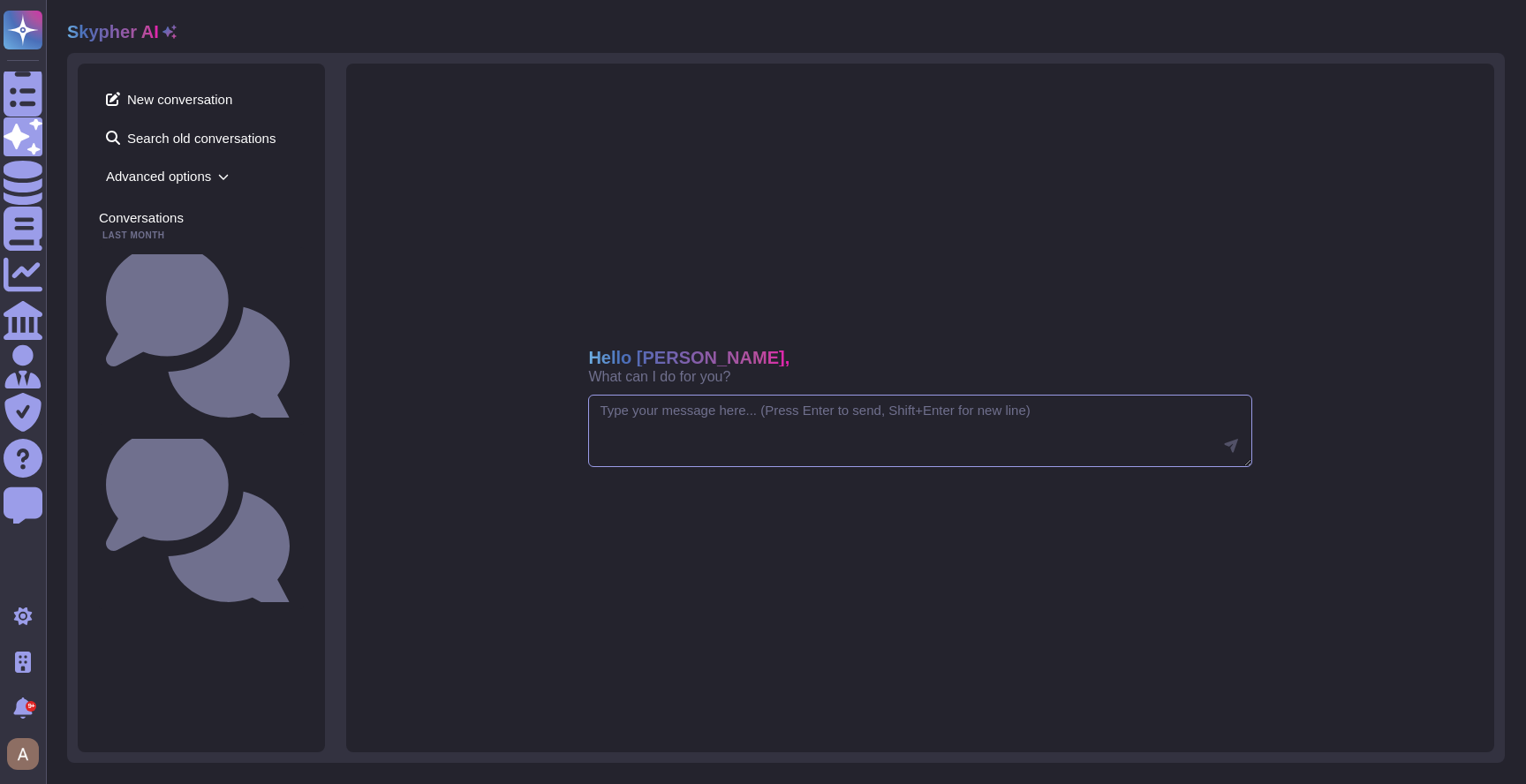
click at [698, 457] on textarea at bounding box center [919, 430] width 663 height 72
type textarea "Do you encrypt data at rest ?"
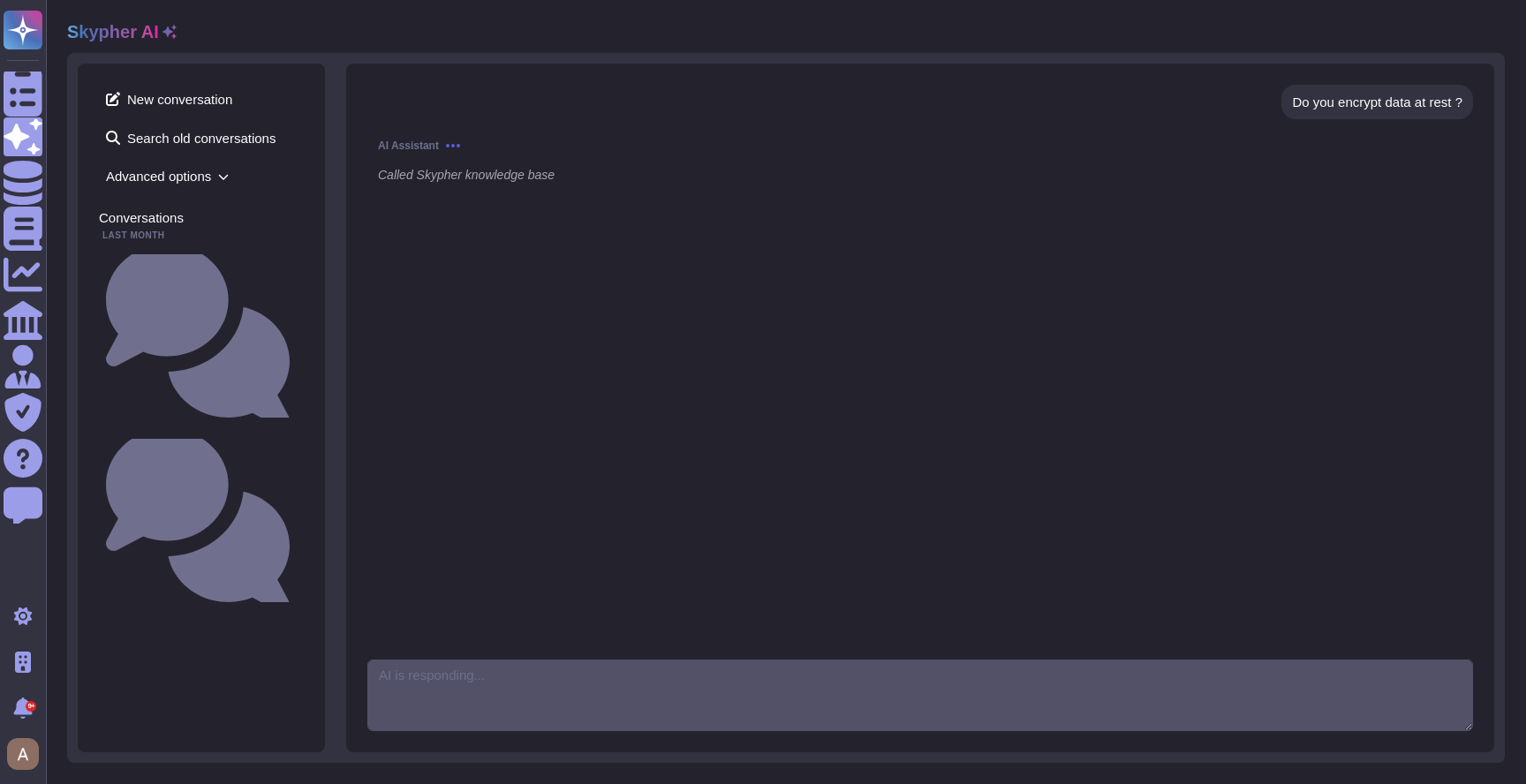
click at [169, 33] on icon at bounding box center [170, 32] width 14 height 14
click at [185, 185] on span "Advanced options" at bounding box center [201, 176] width 204 height 27
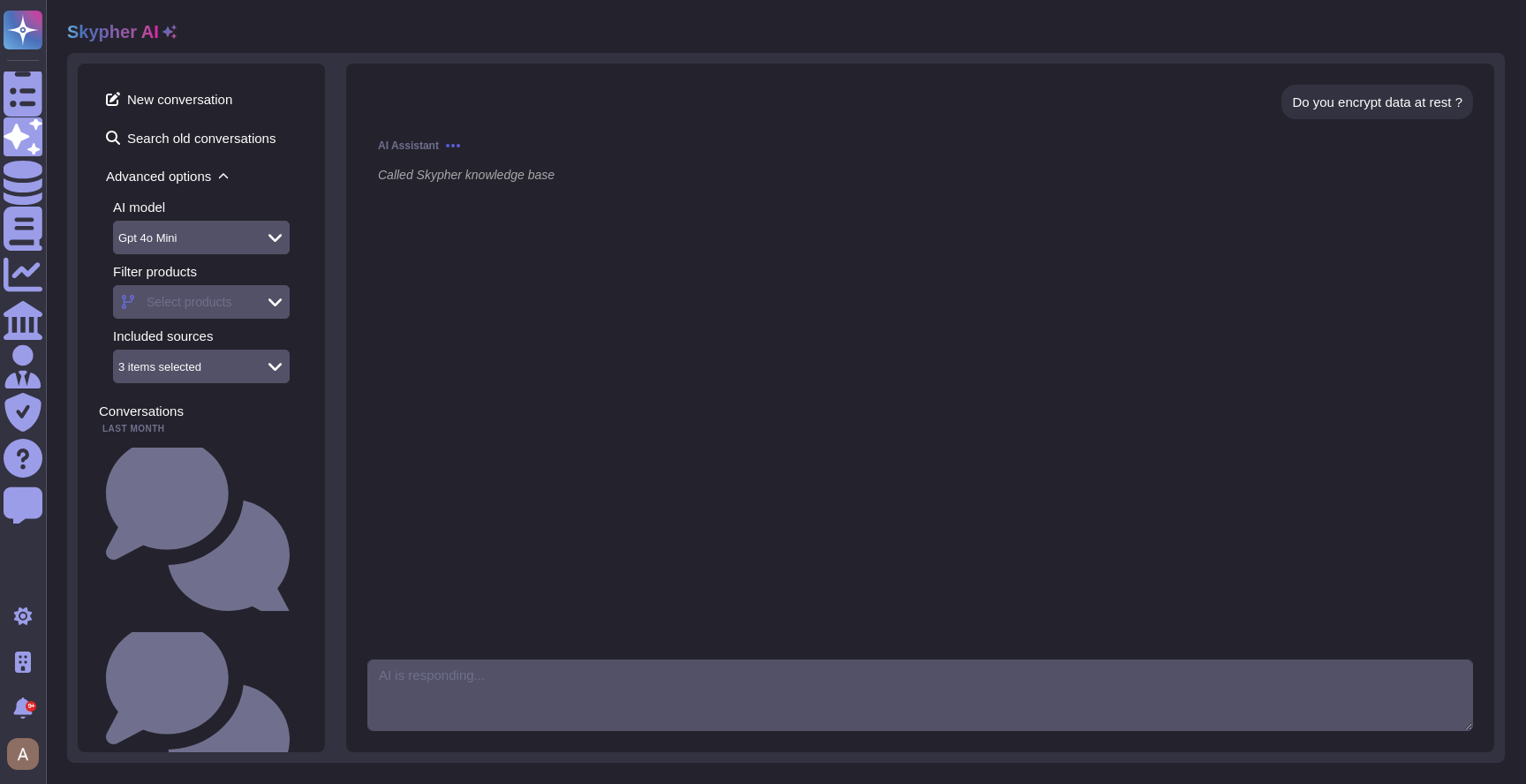
click at [185, 185] on span "Advanced options" at bounding box center [201, 176] width 204 height 27
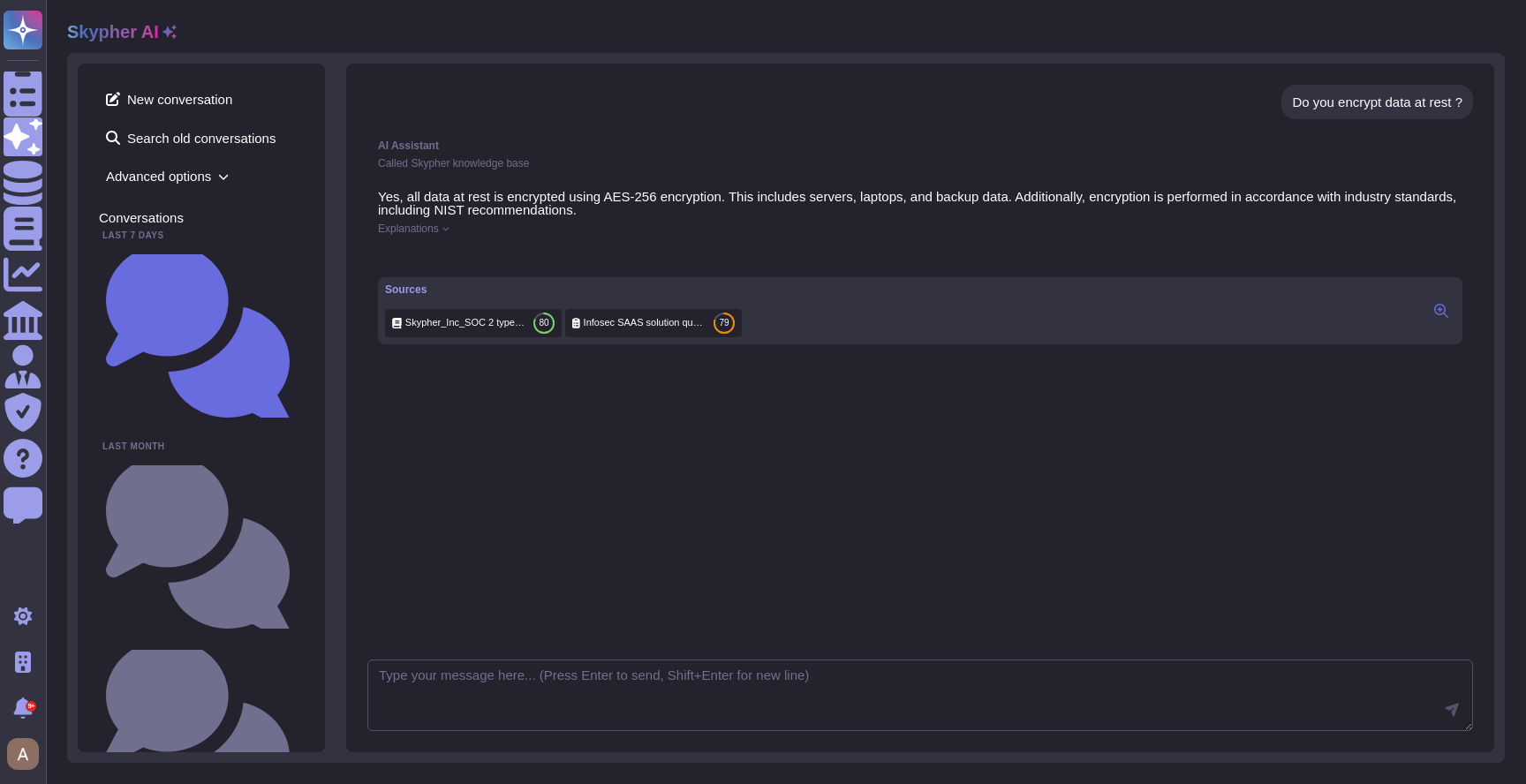
click at [444, 231] on div "Explanations" at bounding box center [920, 229] width 1085 height 11
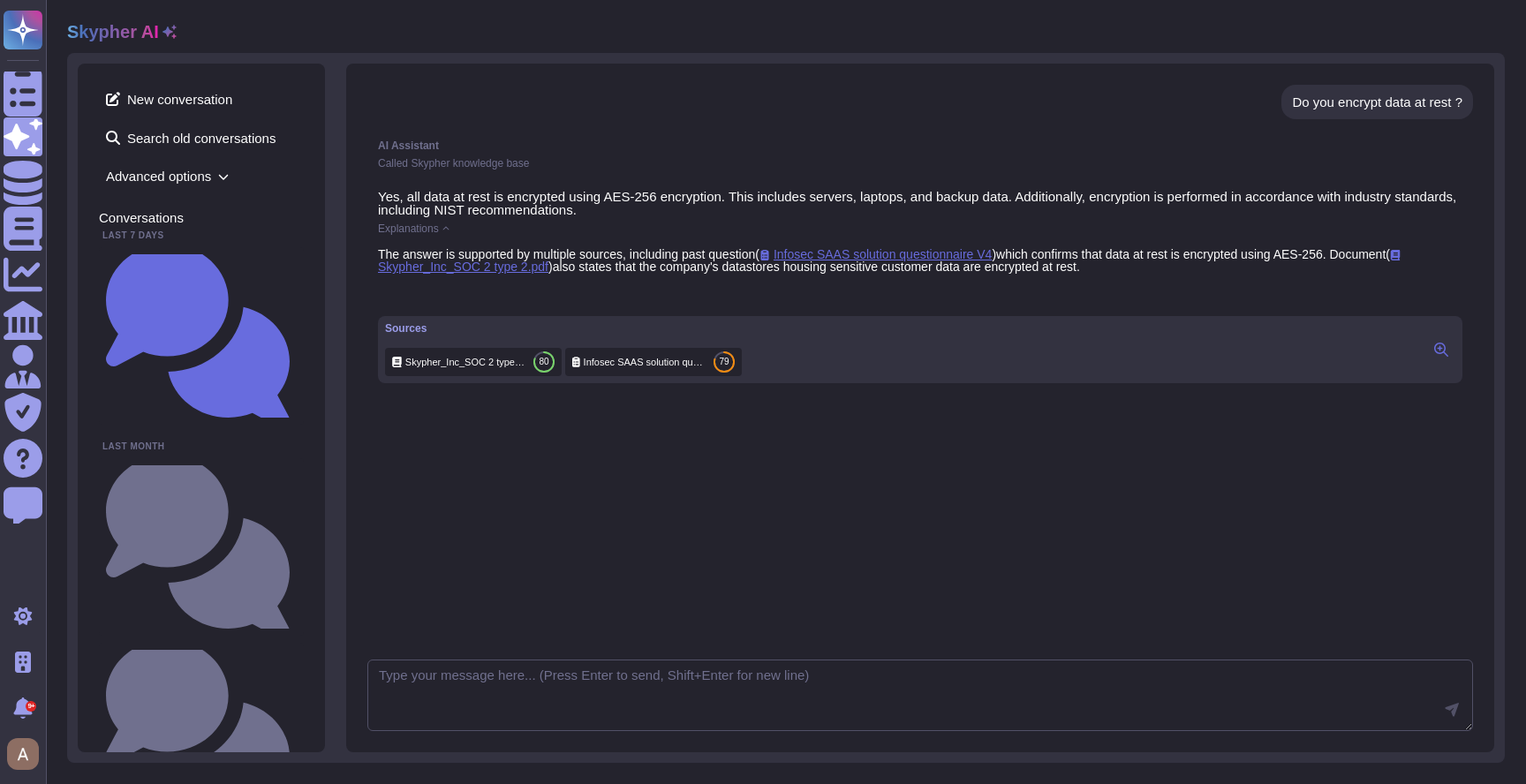
click at [444, 231] on div "Explanations" at bounding box center [920, 229] width 1085 height 11
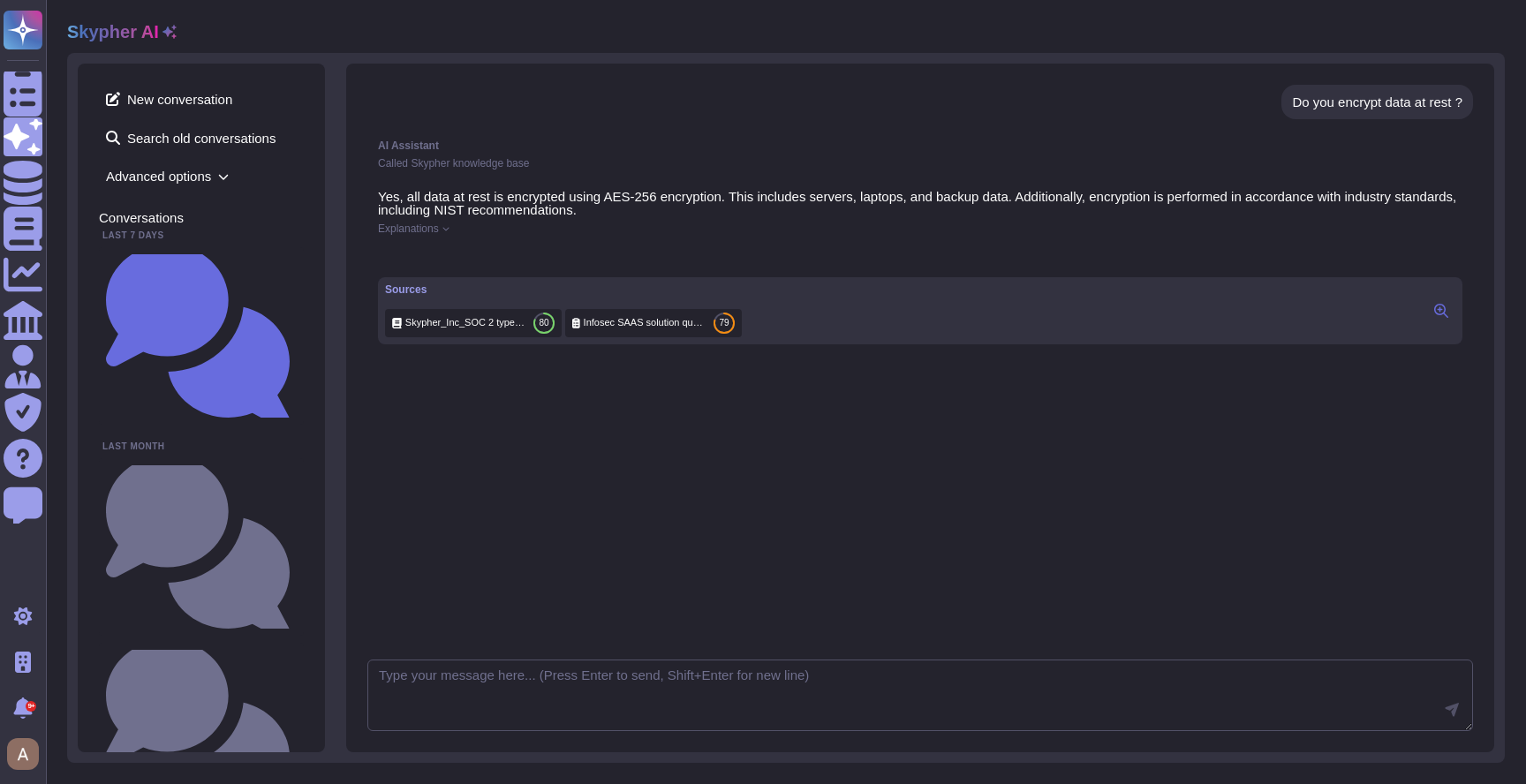
click at [1315, 99] on div "Do you encrypt data at rest ?" at bounding box center [1377, 101] width 170 height 14
copy div "Do you encrypt data at rest ?"
click at [158, 99] on span "New conversation" at bounding box center [201, 99] width 204 height 28
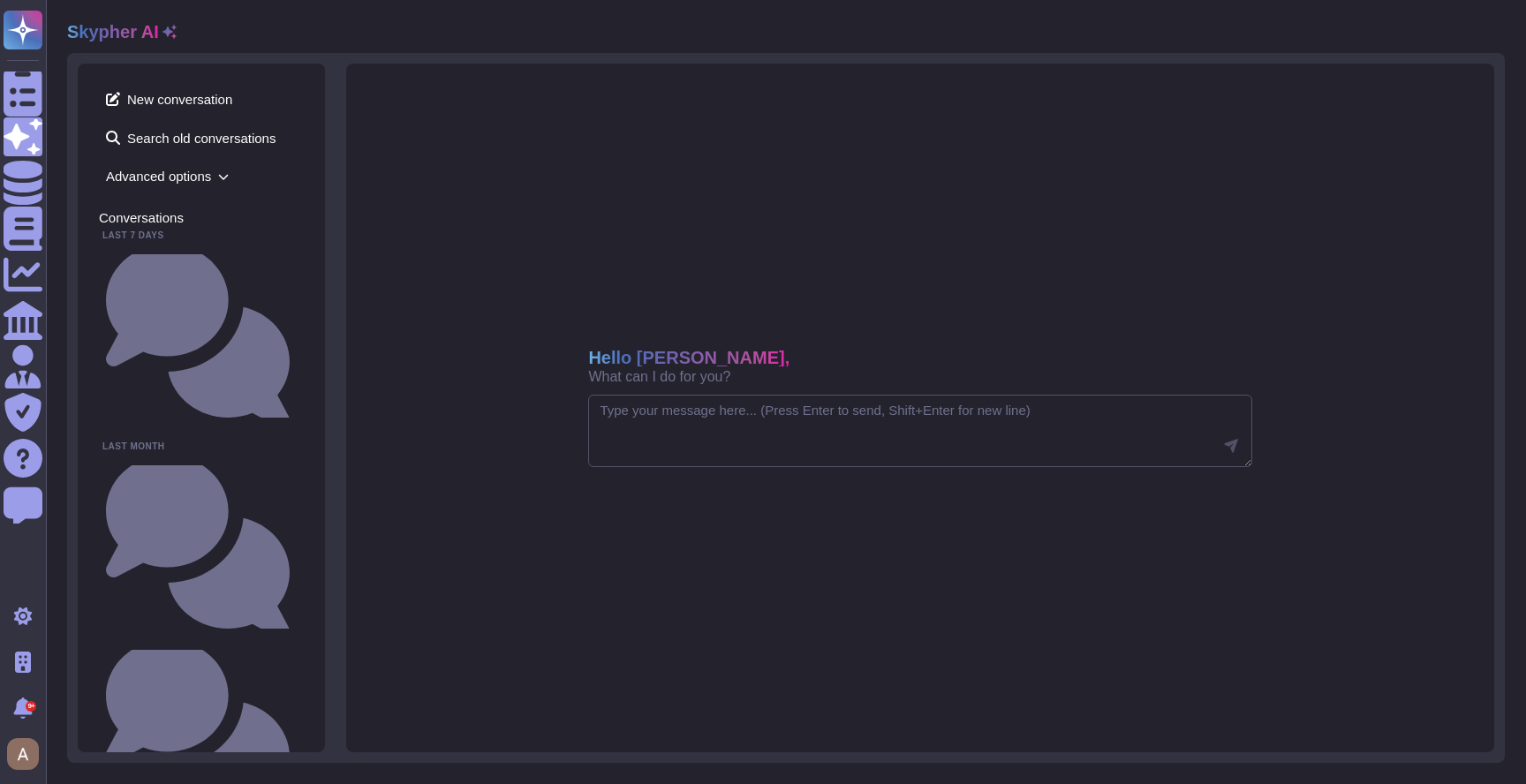
click at [175, 168] on span "Advanced options" at bounding box center [201, 176] width 204 height 27
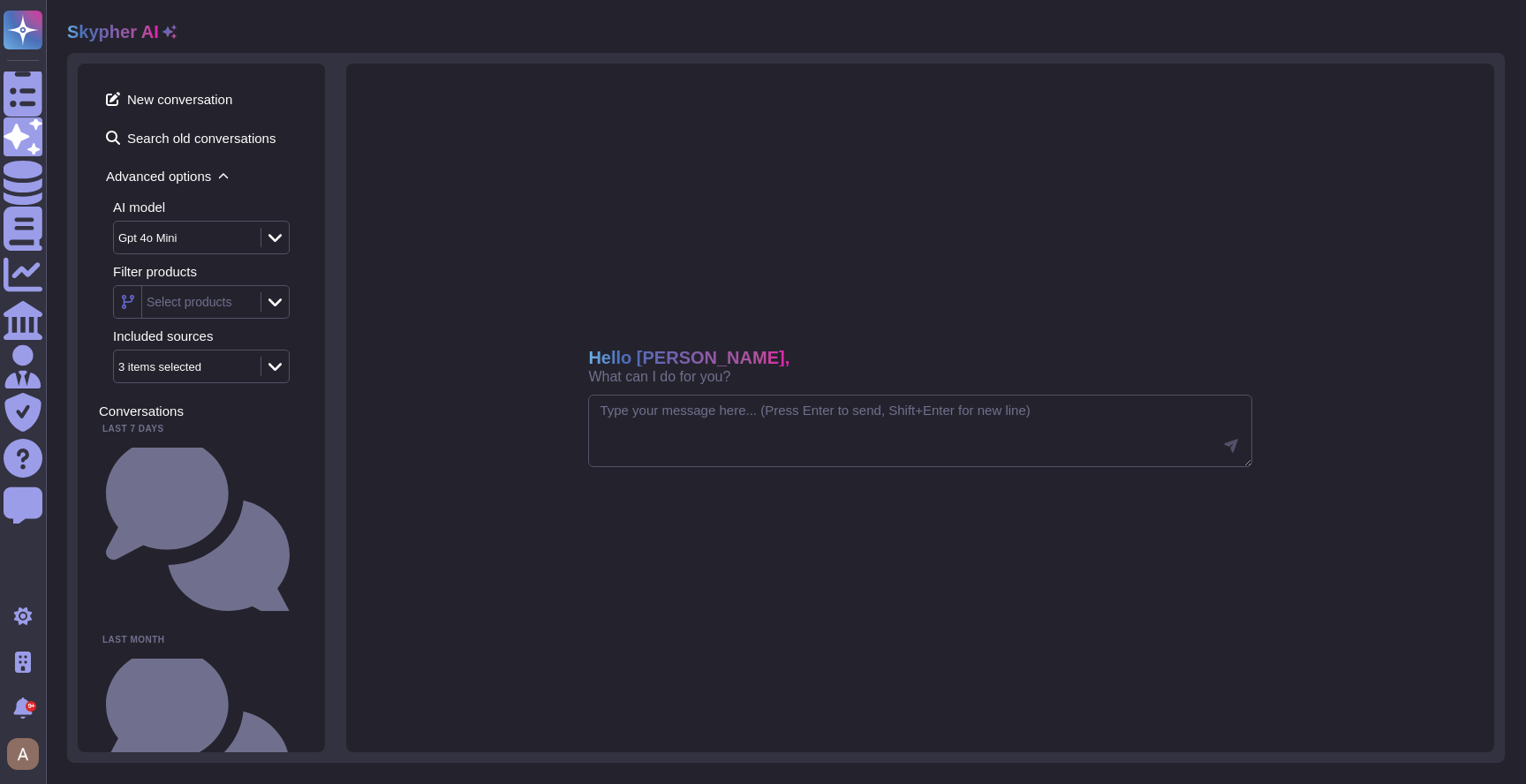
click at [199, 369] on div "3 items selected" at bounding box center [160, 366] width 83 height 12
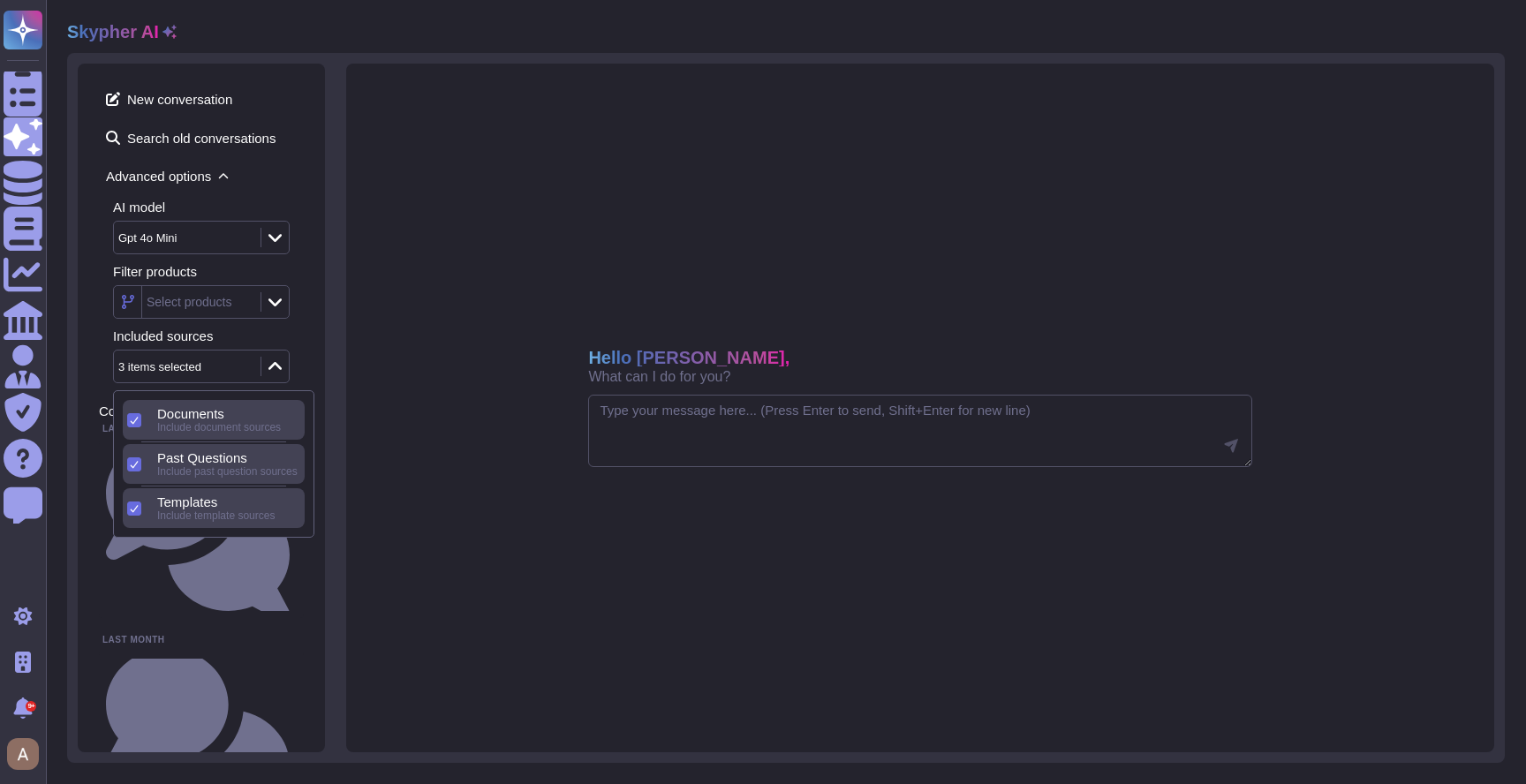
click at [191, 466] on span "Include past question sources" at bounding box center [227, 471] width 140 height 13
click at [197, 415] on span "Documents" at bounding box center [191, 414] width 67 height 16
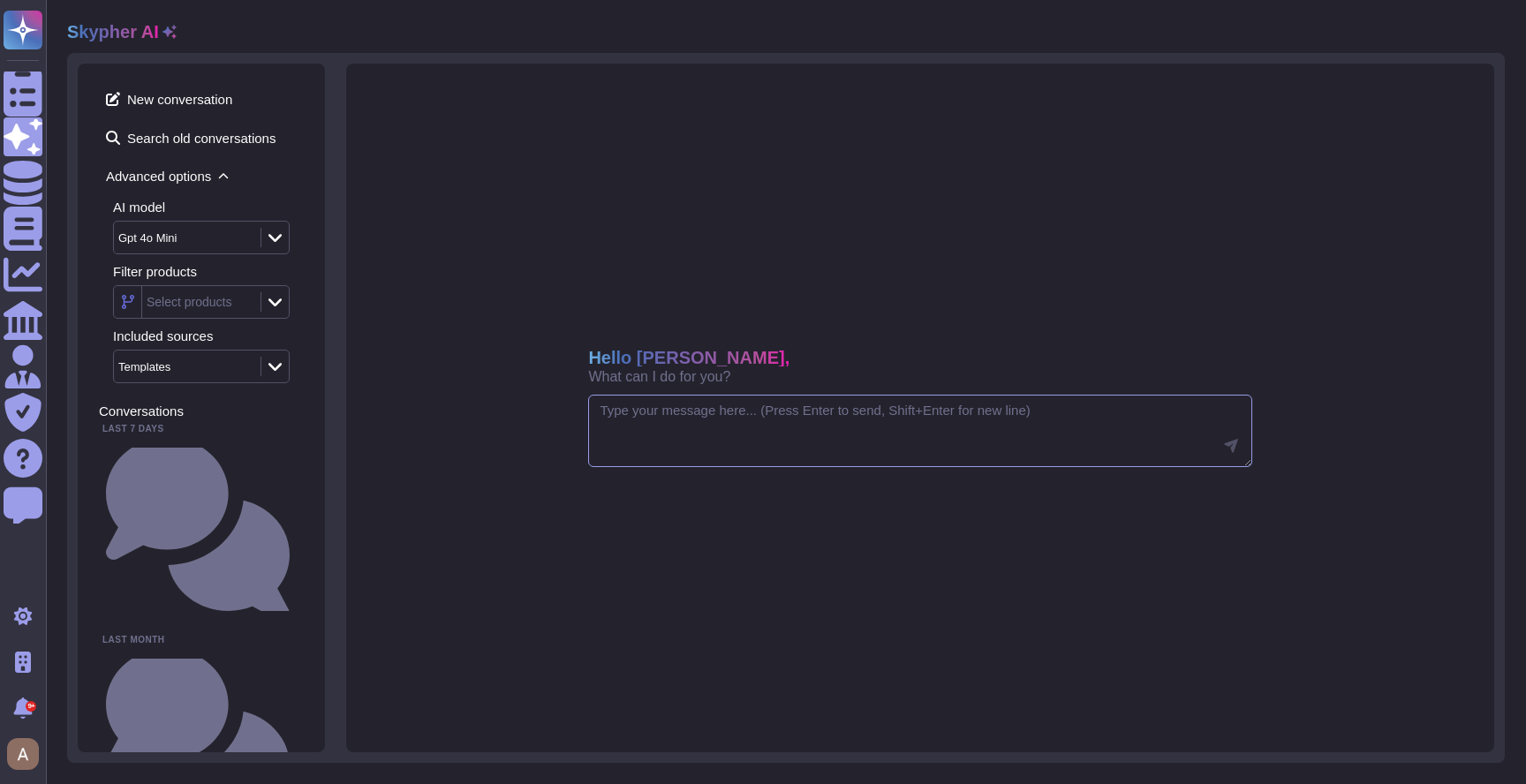
click at [708, 450] on textarea at bounding box center [919, 430] width 663 height 72
paste textarea "Do you encrypt data at rest ?"
type textarea "Do you encrypt data at rest ?"
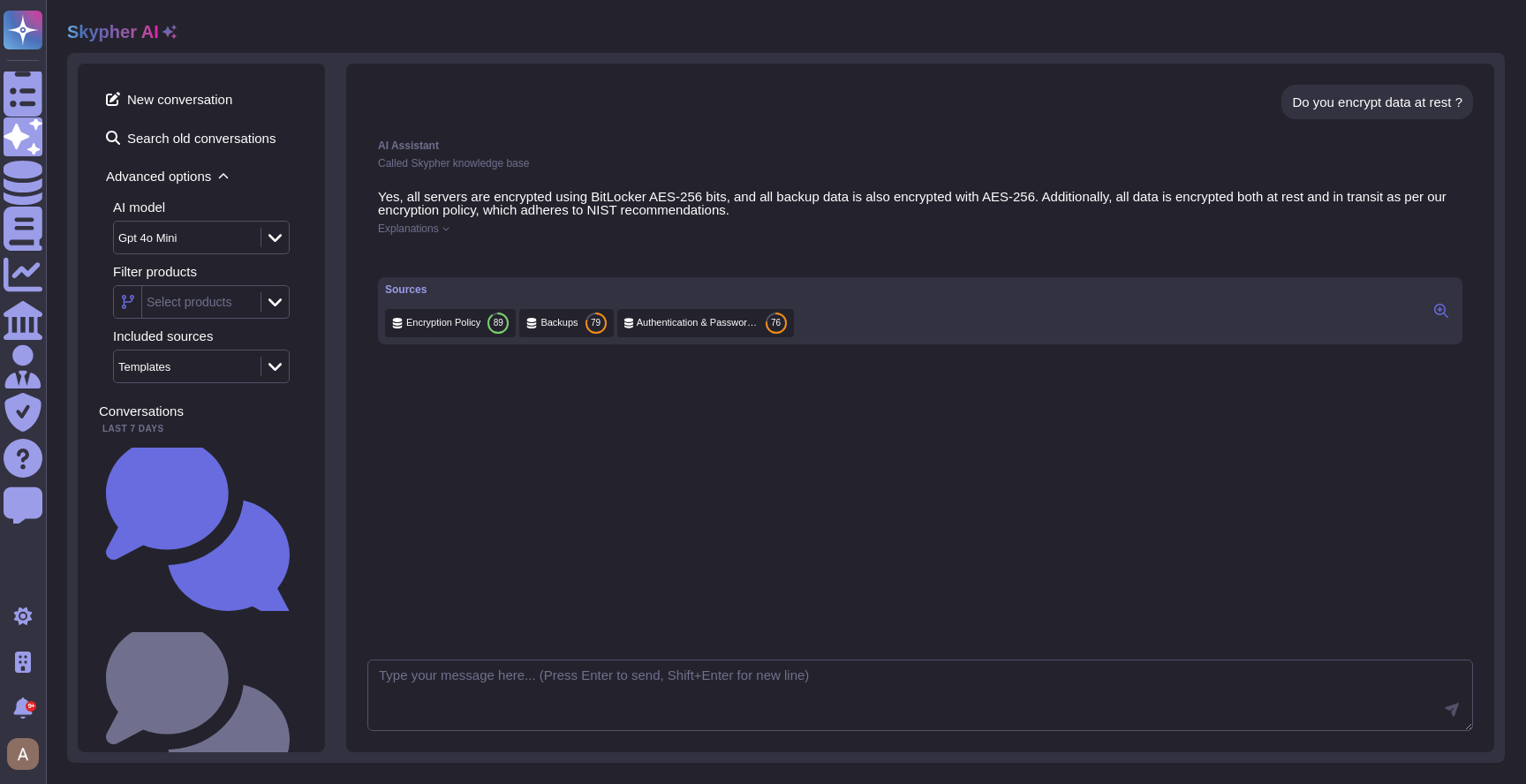
click at [712, 655] on div "Do you encrypt data at rest ? AI Assistant Called Skypher knowledge base Yes, a…" at bounding box center [920, 407] width 1148 height 688
click at [682, 700] on textarea at bounding box center [920, 695] width 1105 height 72
type textarea "shorter please"
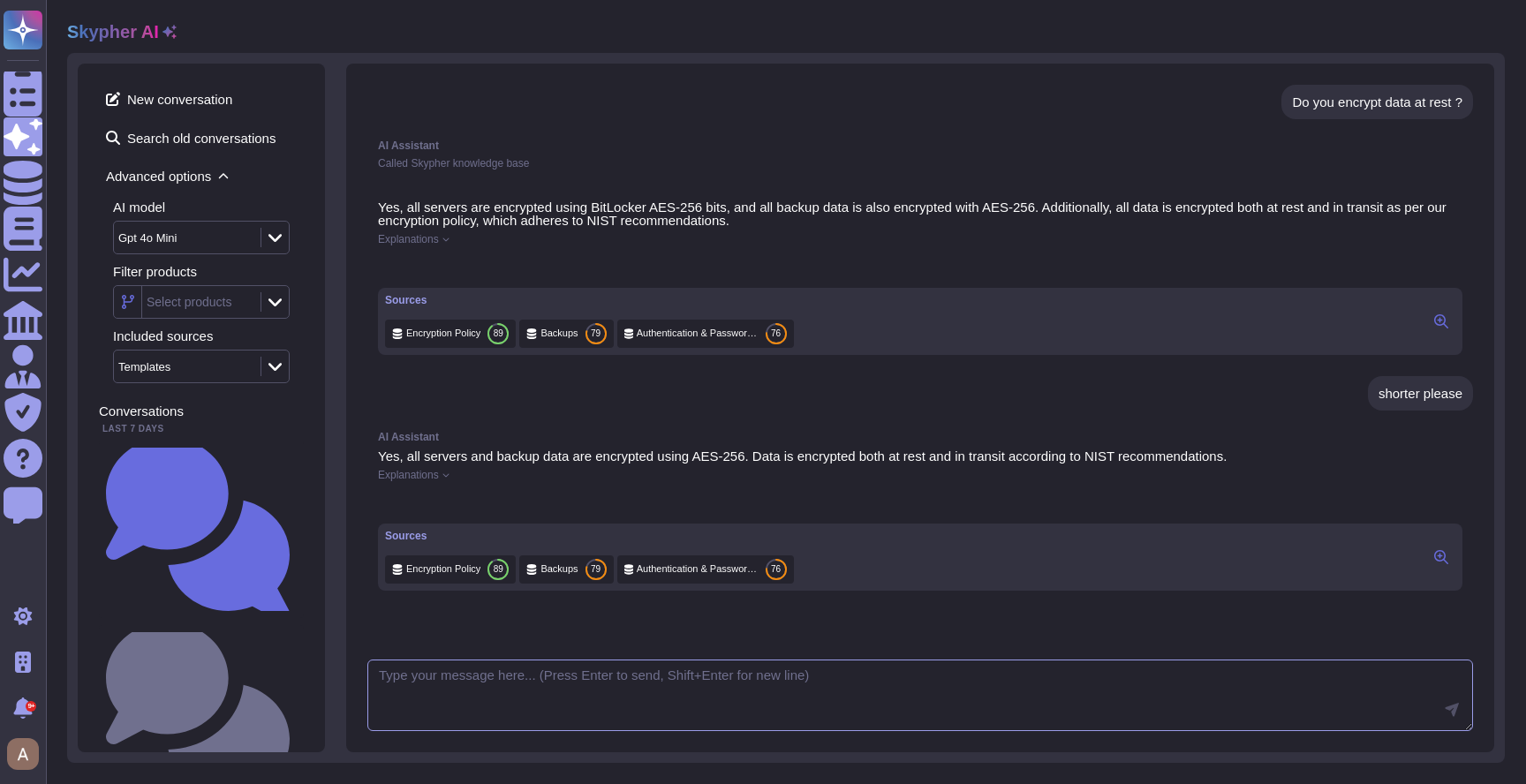
scroll to position [303, 0]
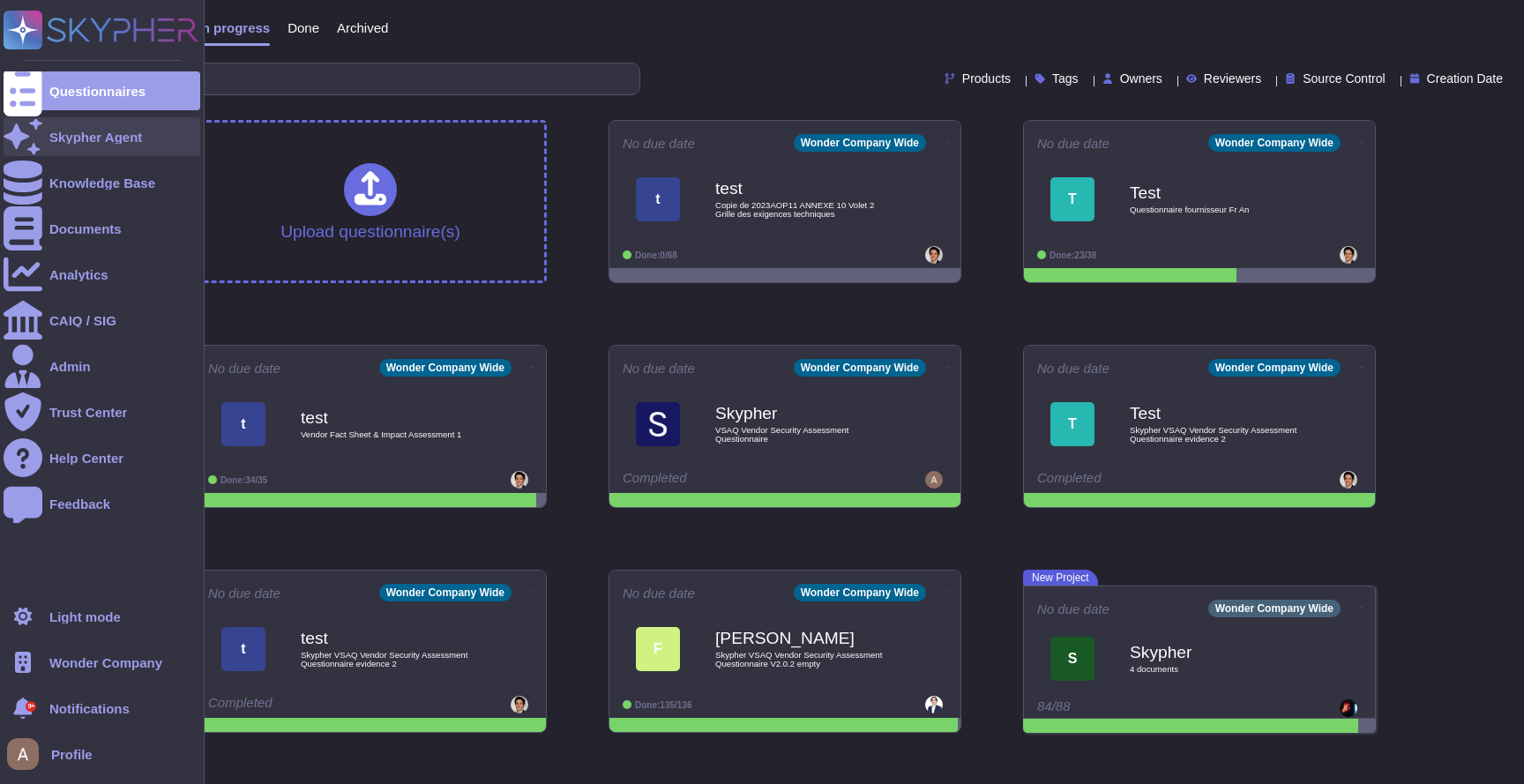
click at [46, 137] on div "Skypher Agent" at bounding box center [102, 136] width 197 height 39
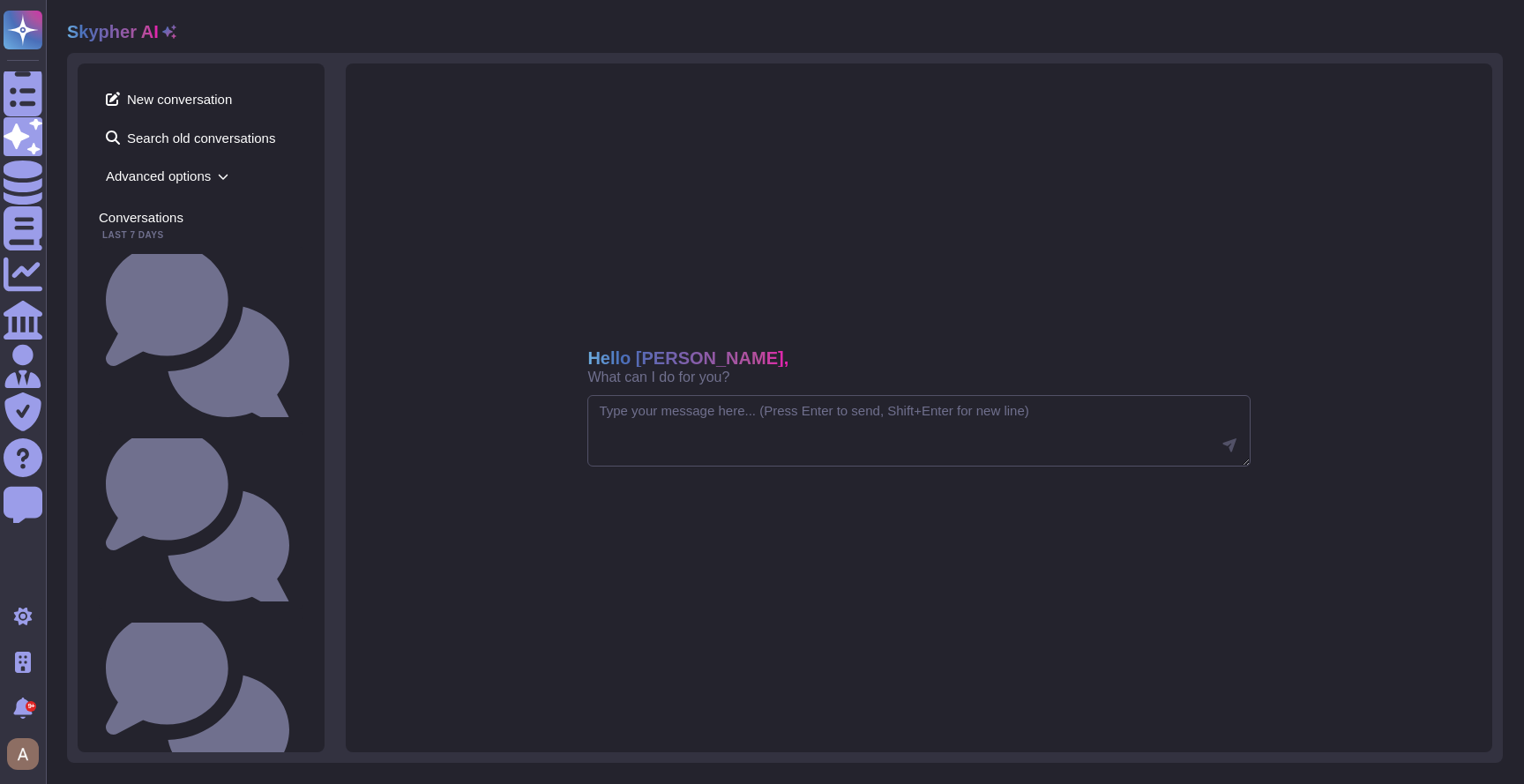
click at [193, 179] on span "Advanced options" at bounding box center [201, 176] width 204 height 27
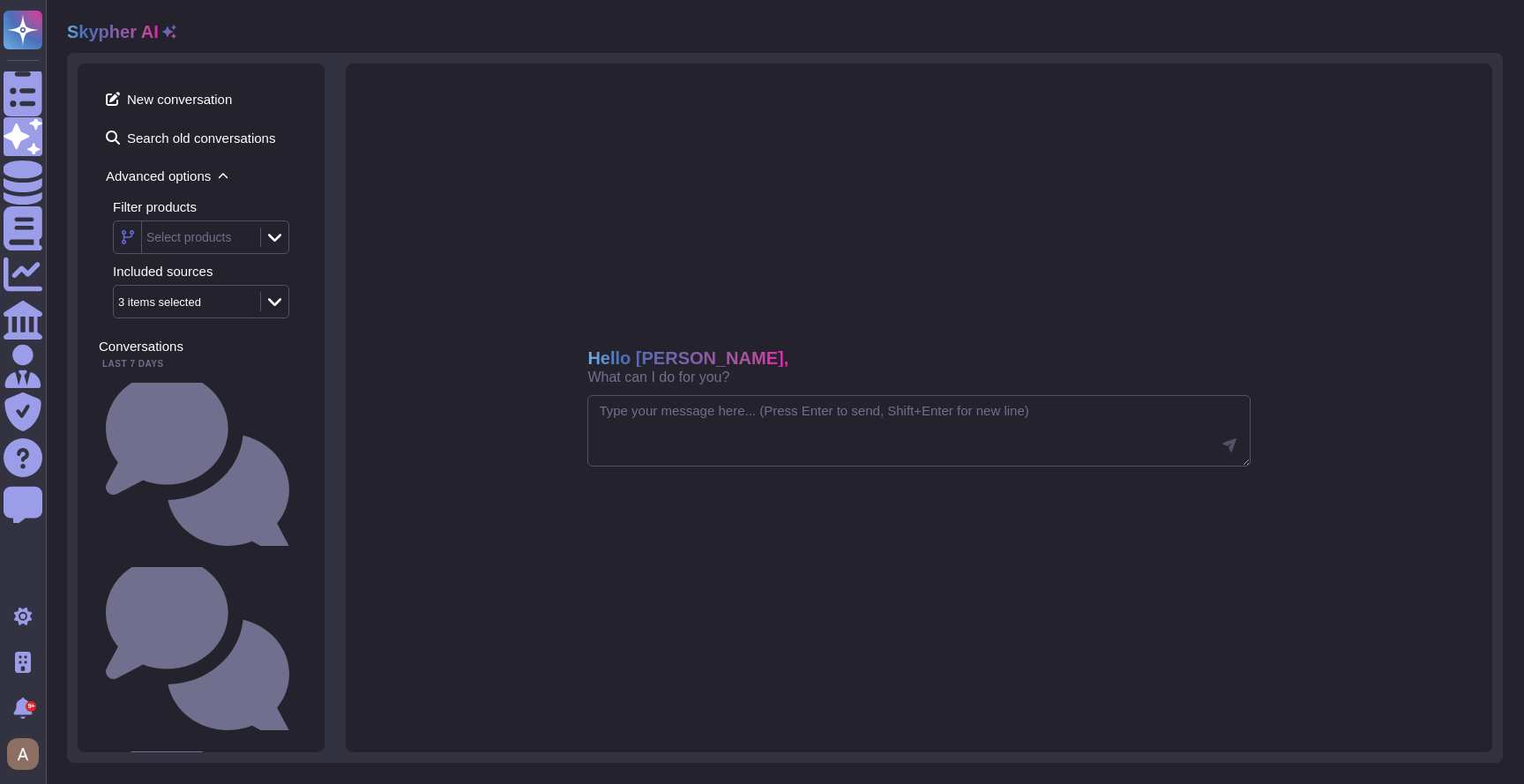
click at [193, 179] on span "Advanced options" at bounding box center [201, 176] width 204 height 27
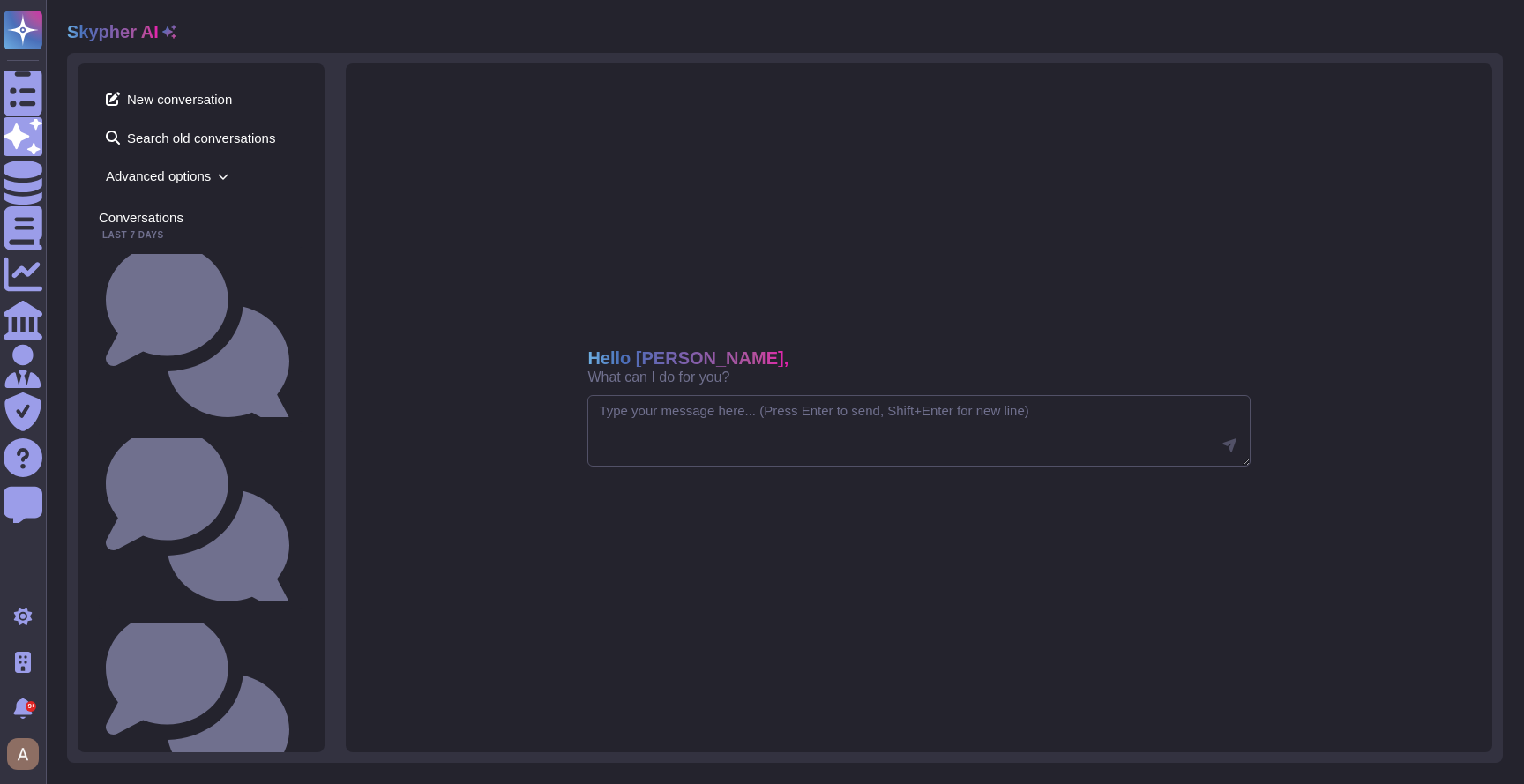
click at [193, 179] on span "Advanced options" at bounding box center [201, 176] width 204 height 27
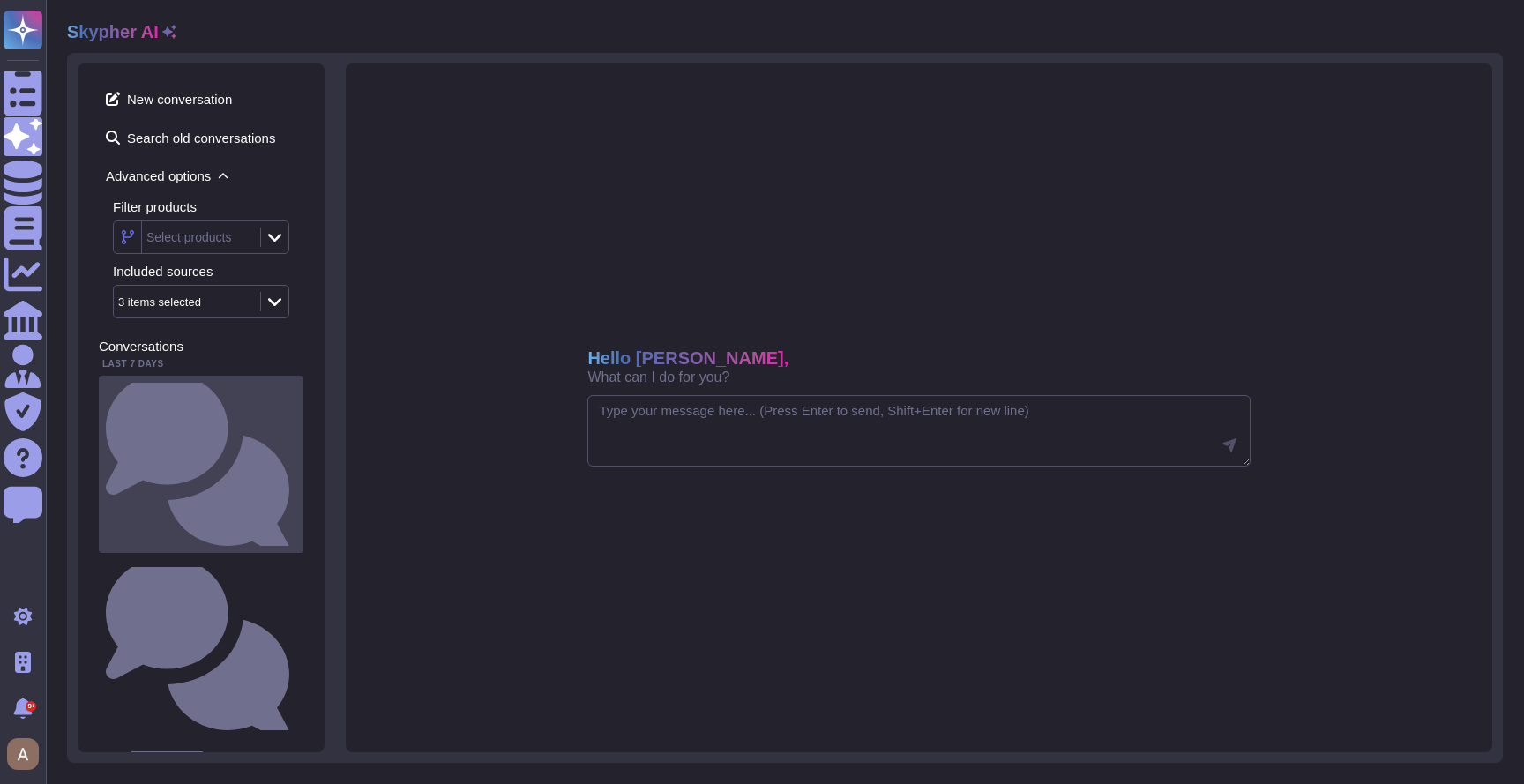
click at [228, 401] on div "Is there a documented change management process that ensures changes are docume…" at bounding box center [201, 464] width 204 height 177
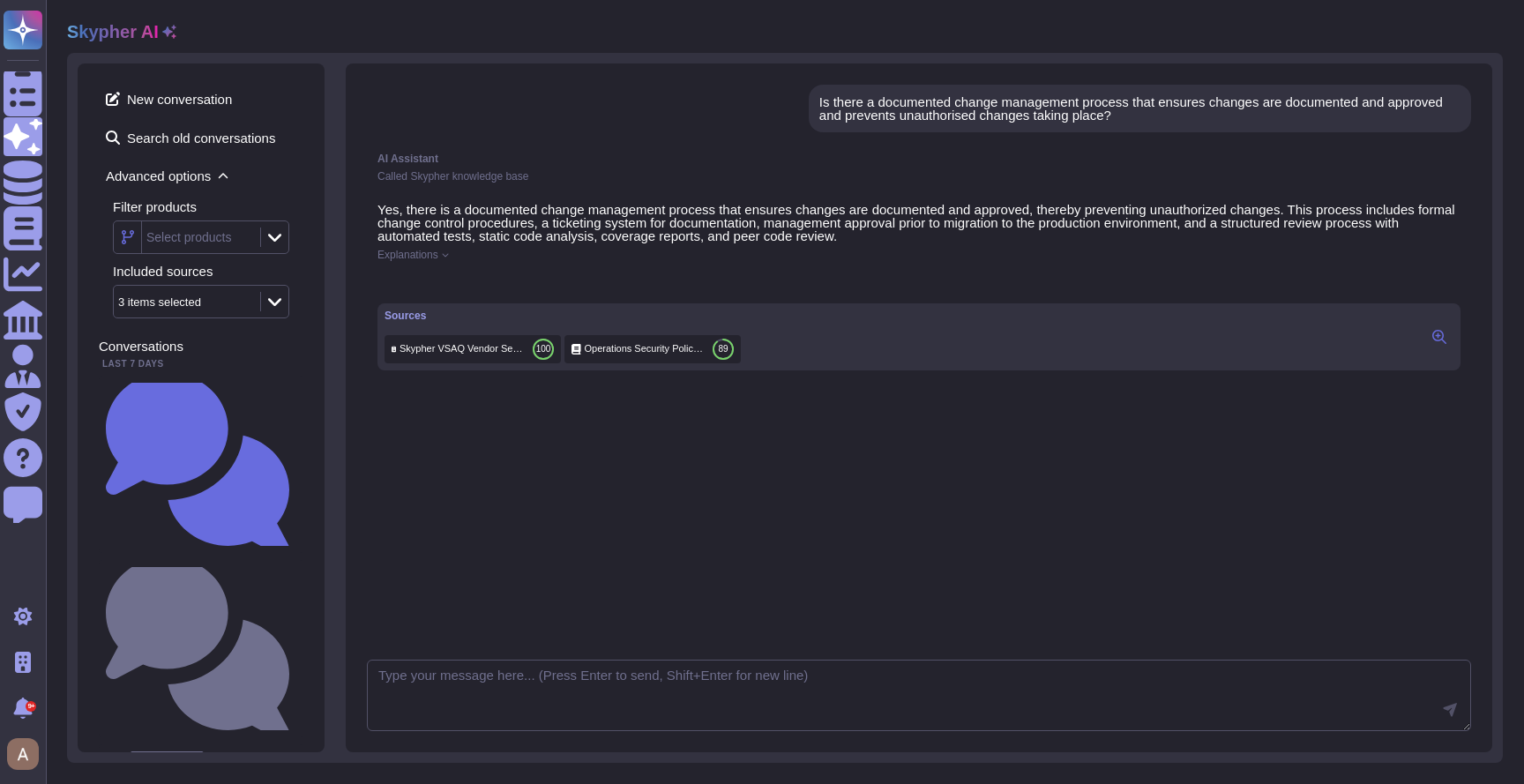
click at [407, 321] on div "Sources" at bounding box center [563, 316] width 356 height 11
click at [1449, 348] on button at bounding box center [1439, 336] width 28 height 21
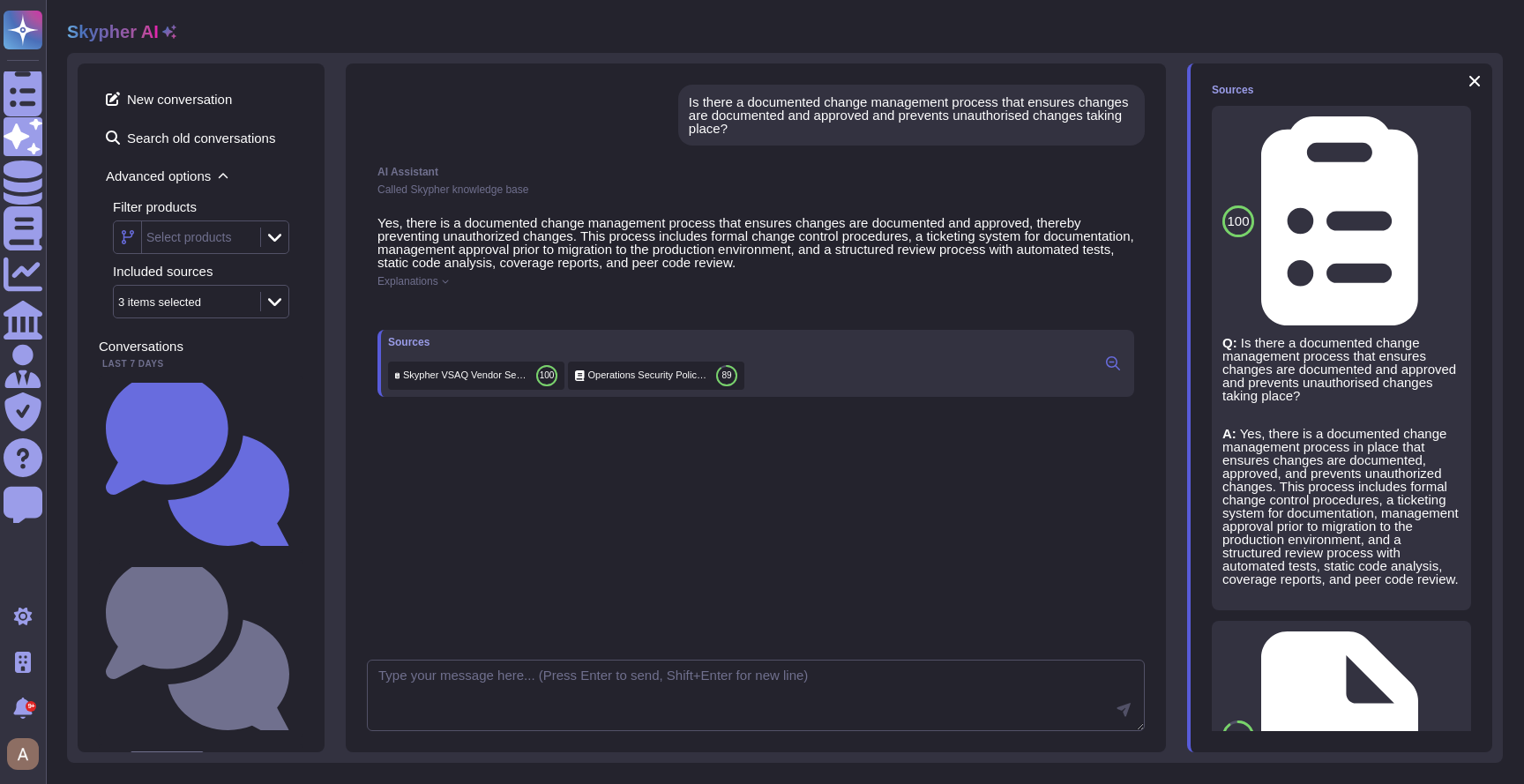
scroll to position [81, 0]
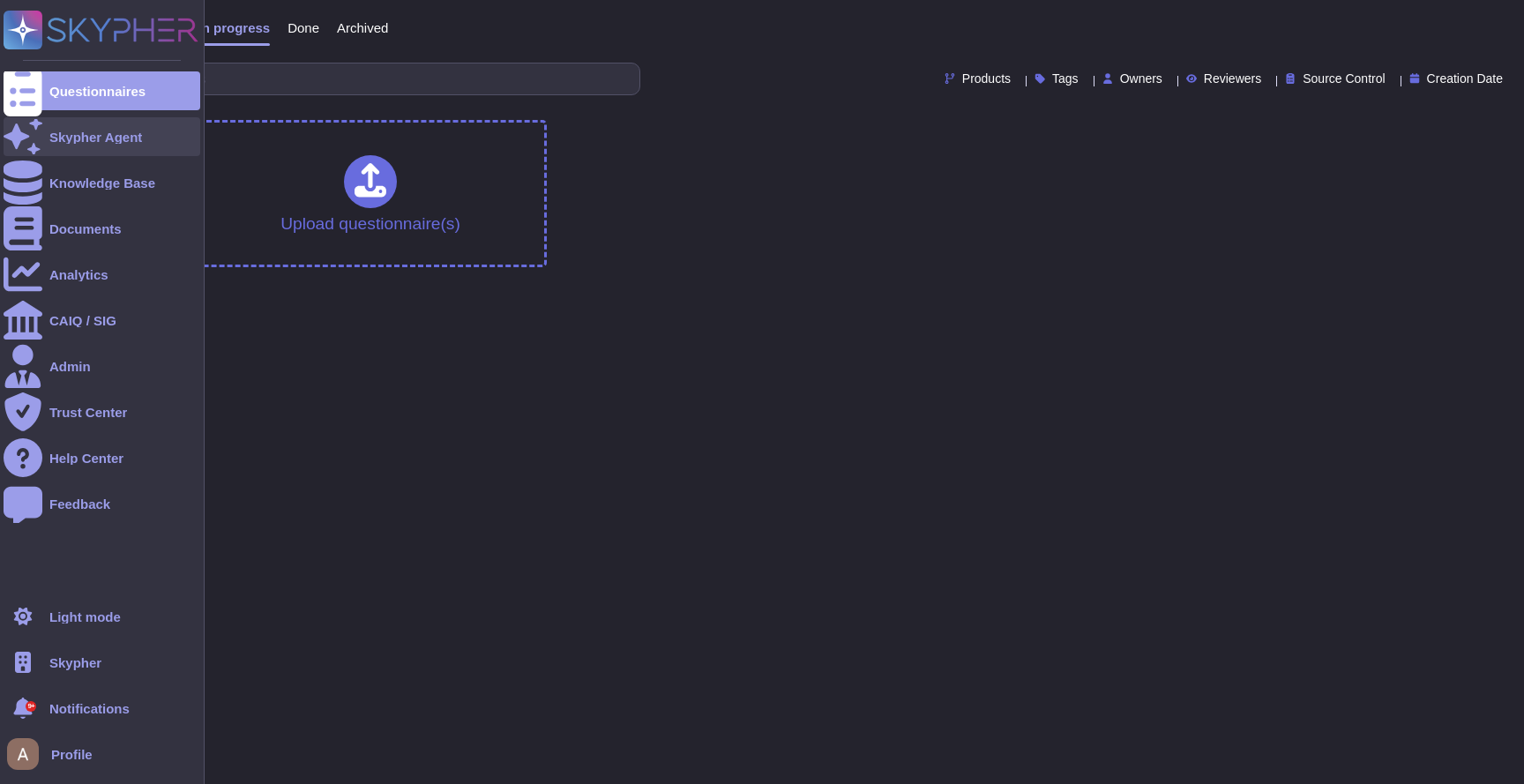
click at [49, 147] on div "Skypher Agent" at bounding box center [102, 136] width 197 height 39
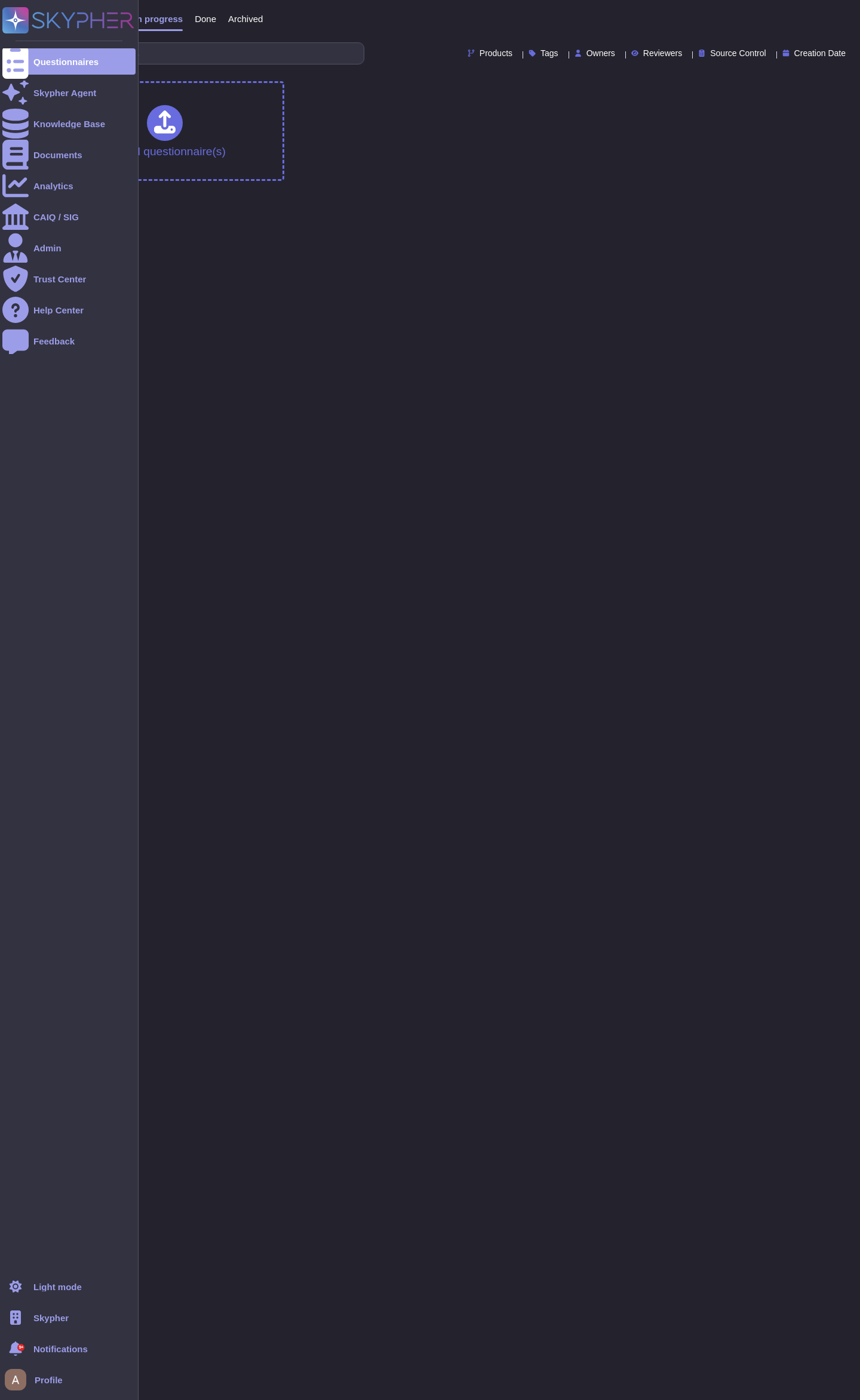
click at [46, 1317] on span "Skypher" at bounding box center [51, 1318] width 35 height 9
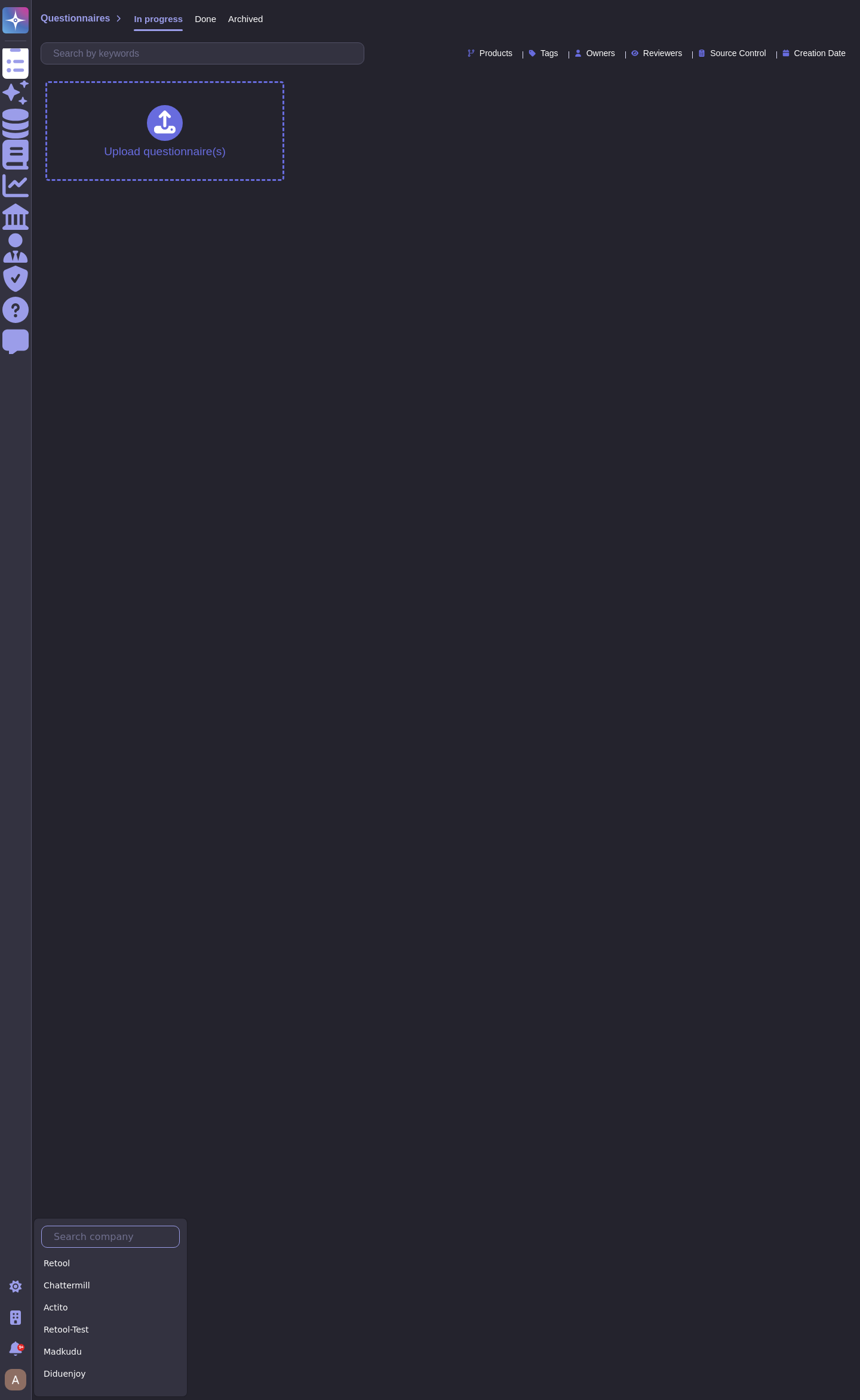
click at [66, 1242] on input "text" at bounding box center [113, 1237] width 132 height 21
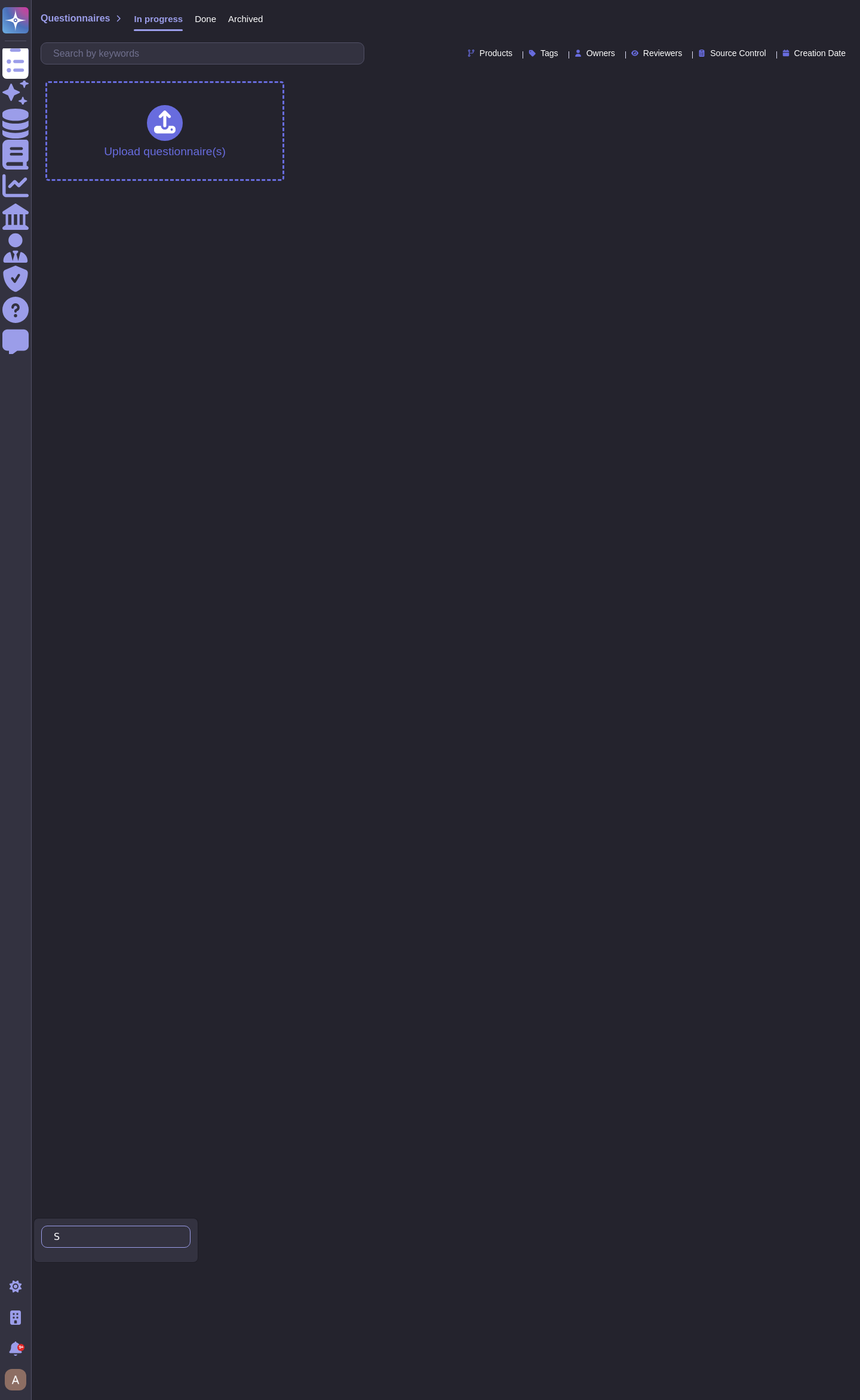
type input "Sm"
